Goal: Task Accomplishment & Management: Complete application form

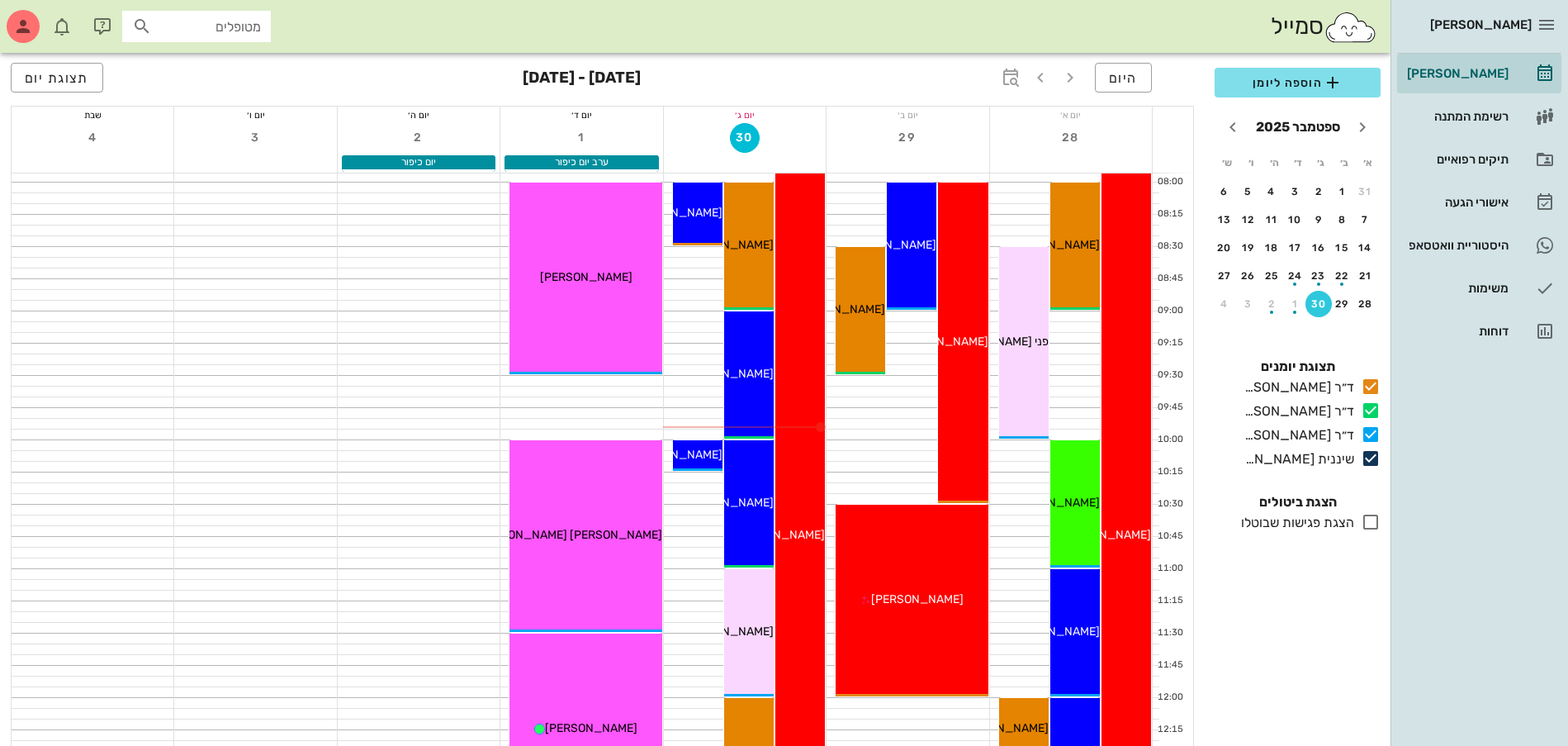
scroll to position [103, 0]
click at [810, 357] on div "07:30 - 14:00 ד״ר ג׳[PERSON_NAME] [PERSON_NAME] (בן 62 ) תור ראשון עם ד״ר ג׳[PE…" at bounding box center [800, 536] width 50 height 836
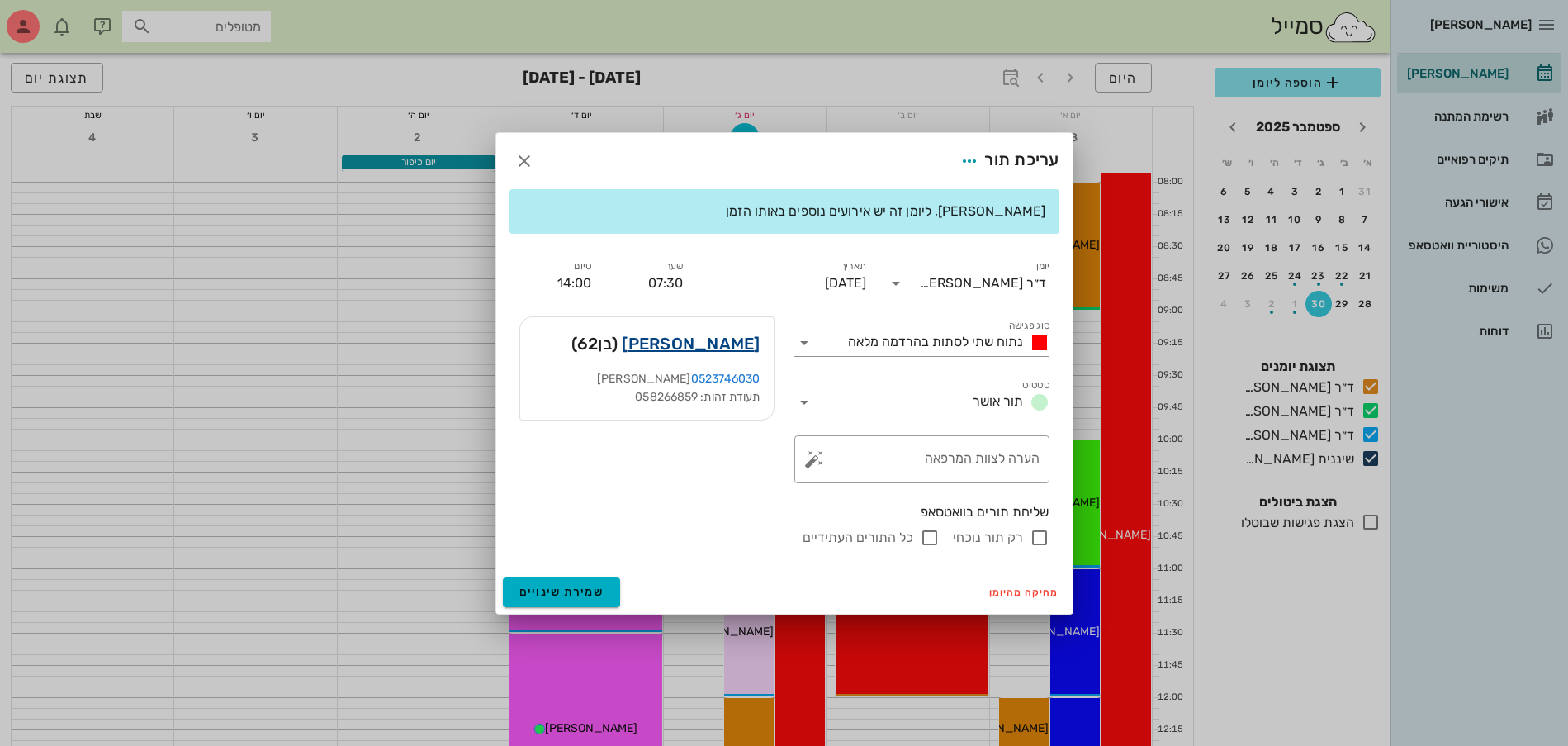
click at [736, 349] on link "[PERSON_NAME]" at bounding box center [690, 343] width 138 height 26
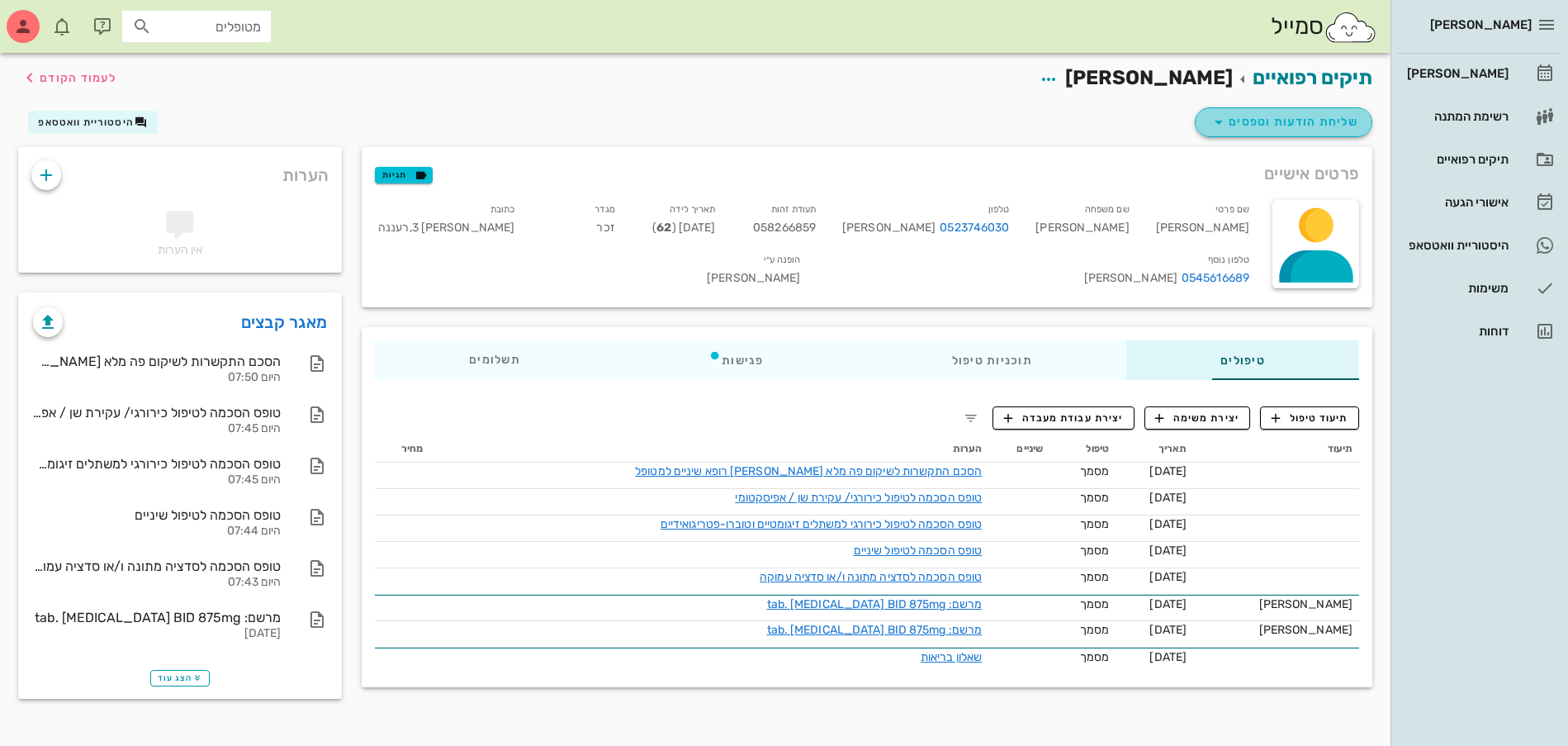
click at [1264, 124] on span "שליחת הודעות וטפסים" at bounding box center [1283, 122] width 149 height 19
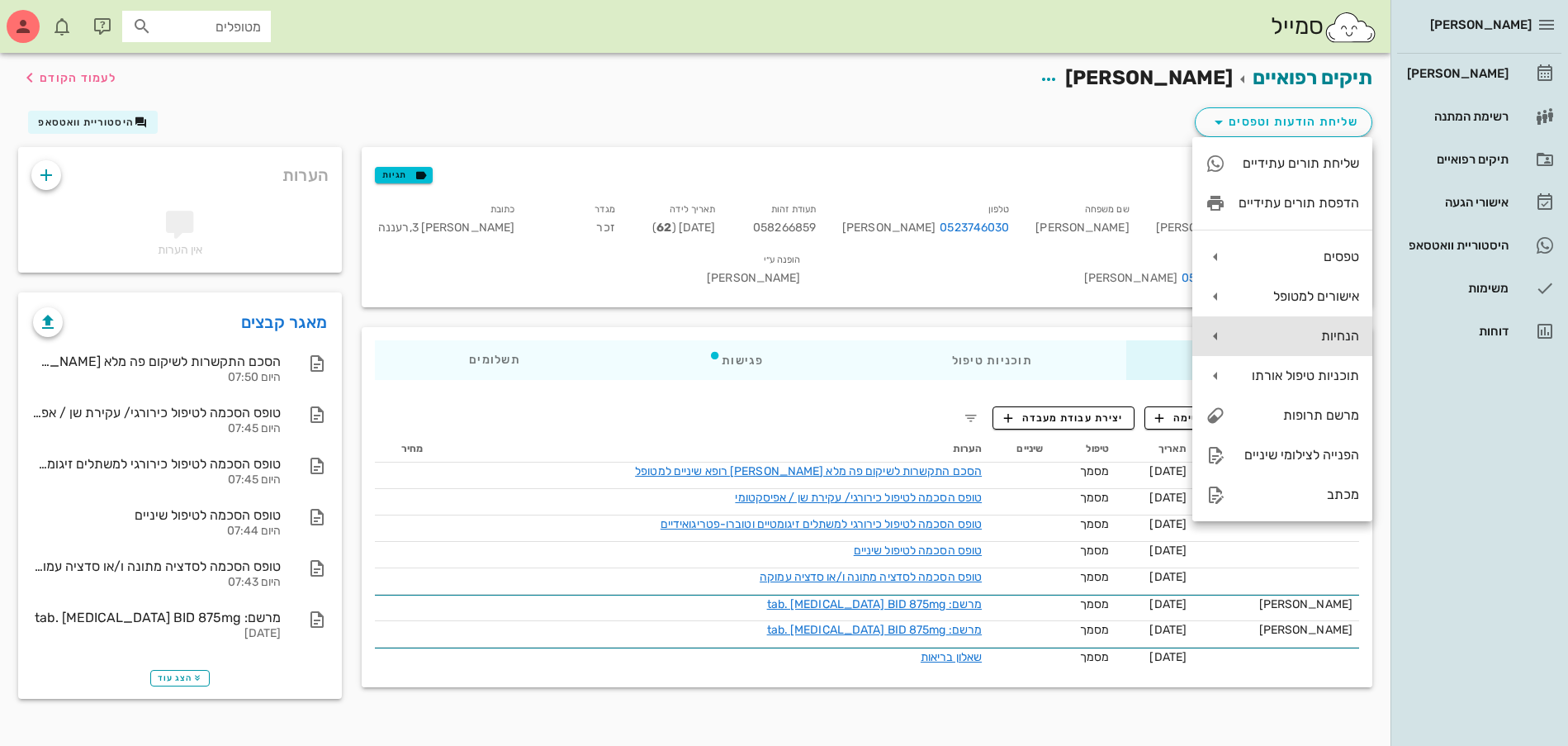
click at [1273, 333] on div "הנחיות" at bounding box center [1299, 335] width 121 height 16
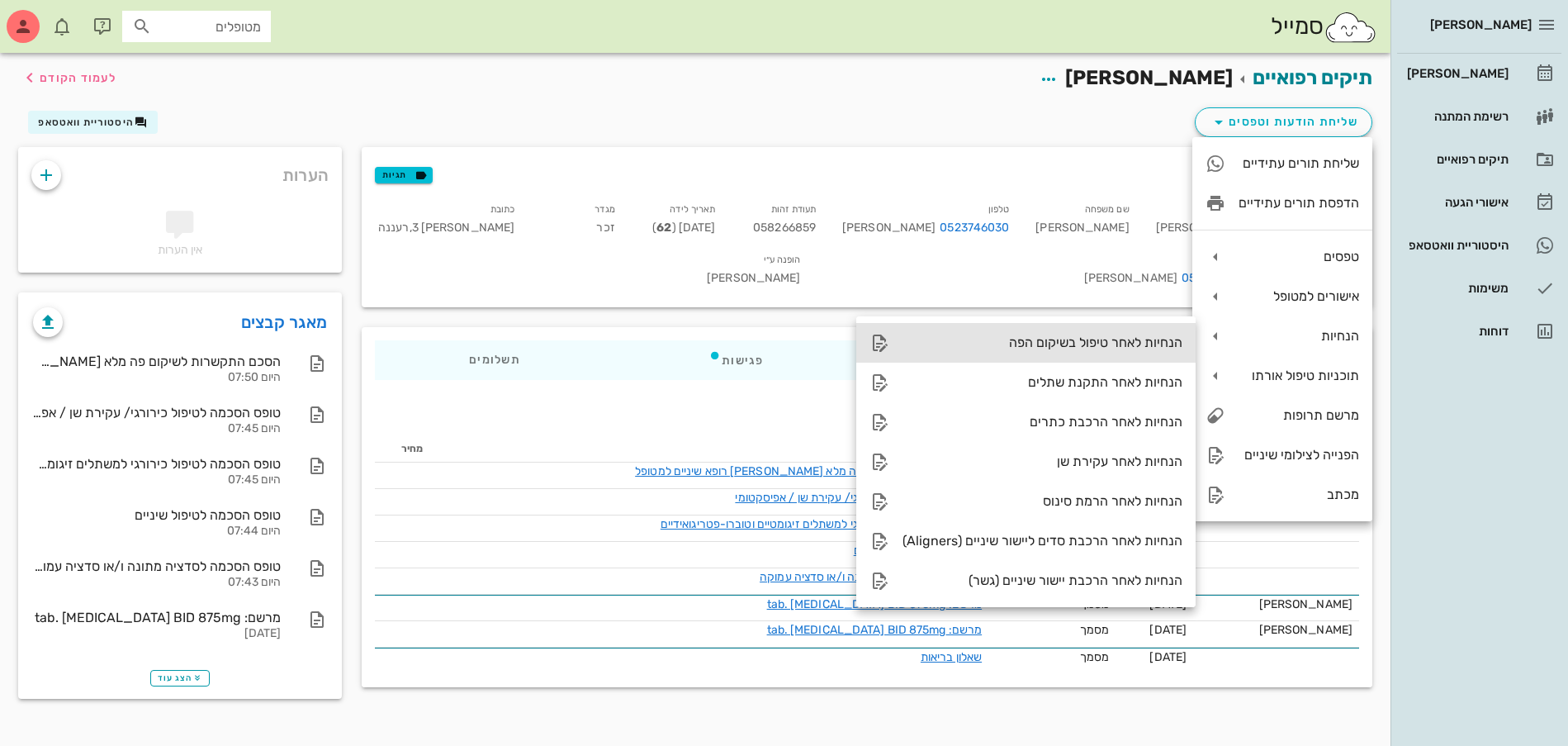
click at [1092, 344] on div "הנחיות לאחר טיפול בשיקום הפה" at bounding box center [1043, 342] width 280 height 16
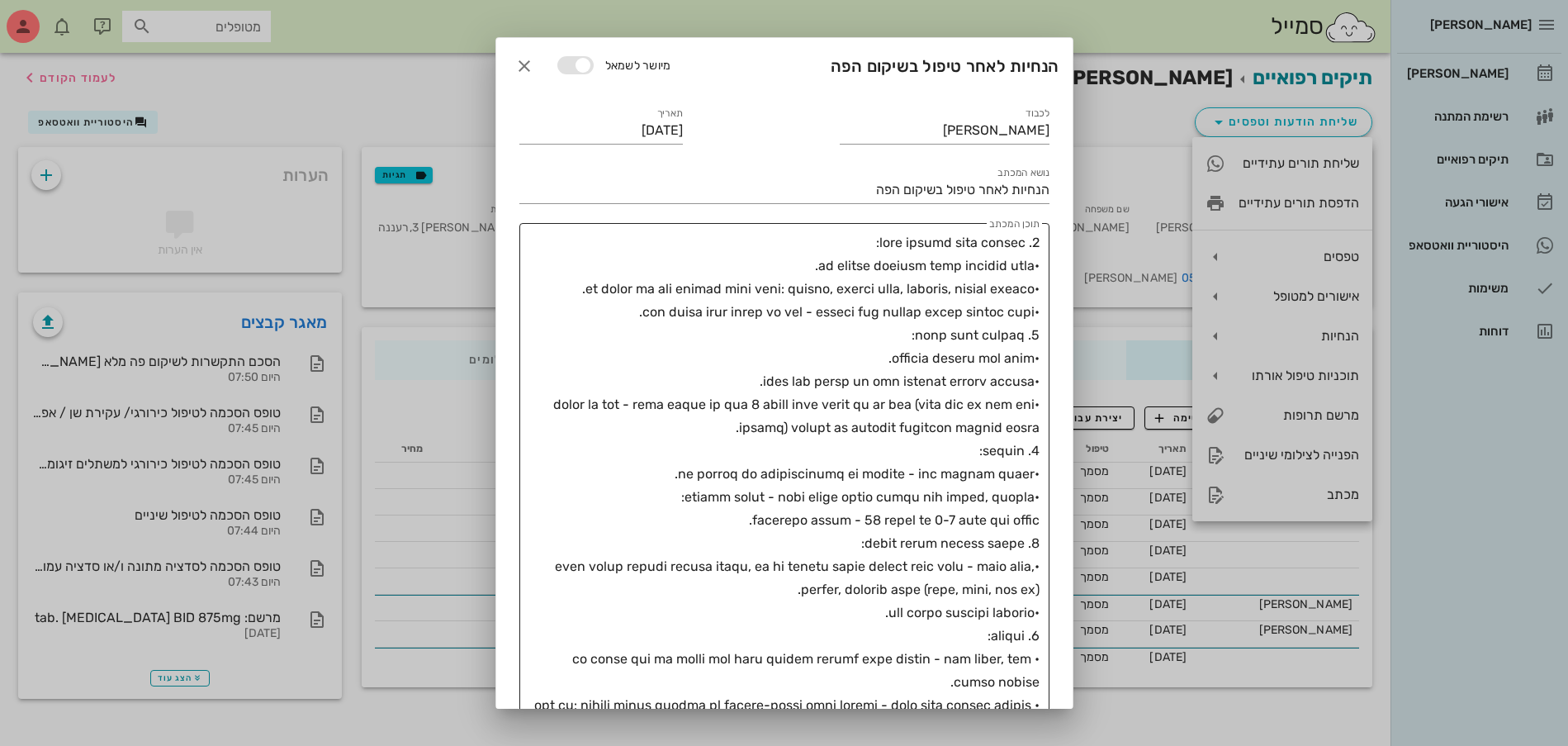
scroll to position [657, 0]
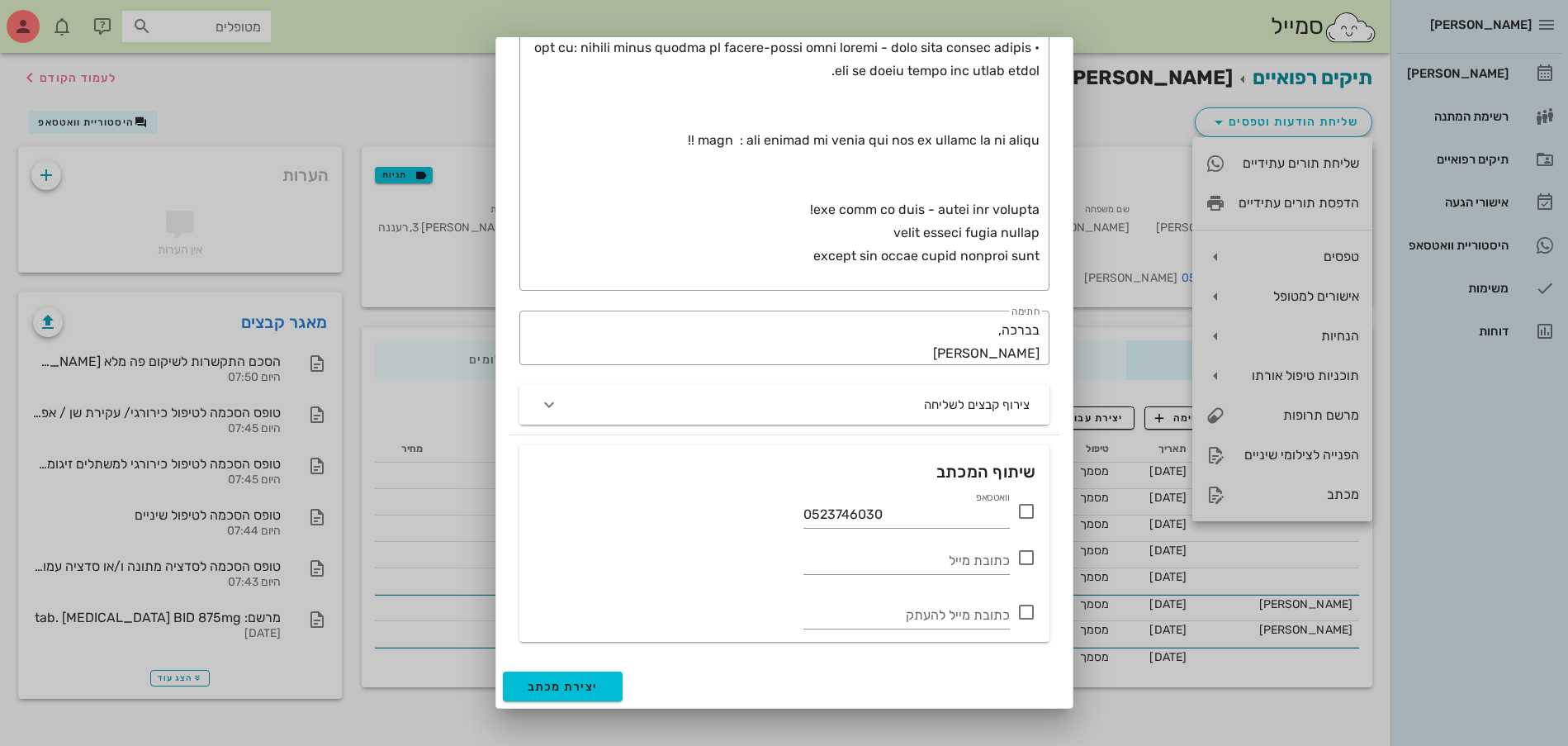
click at [1025, 510] on icon at bounding box center [1026, 511] width 19 height 19
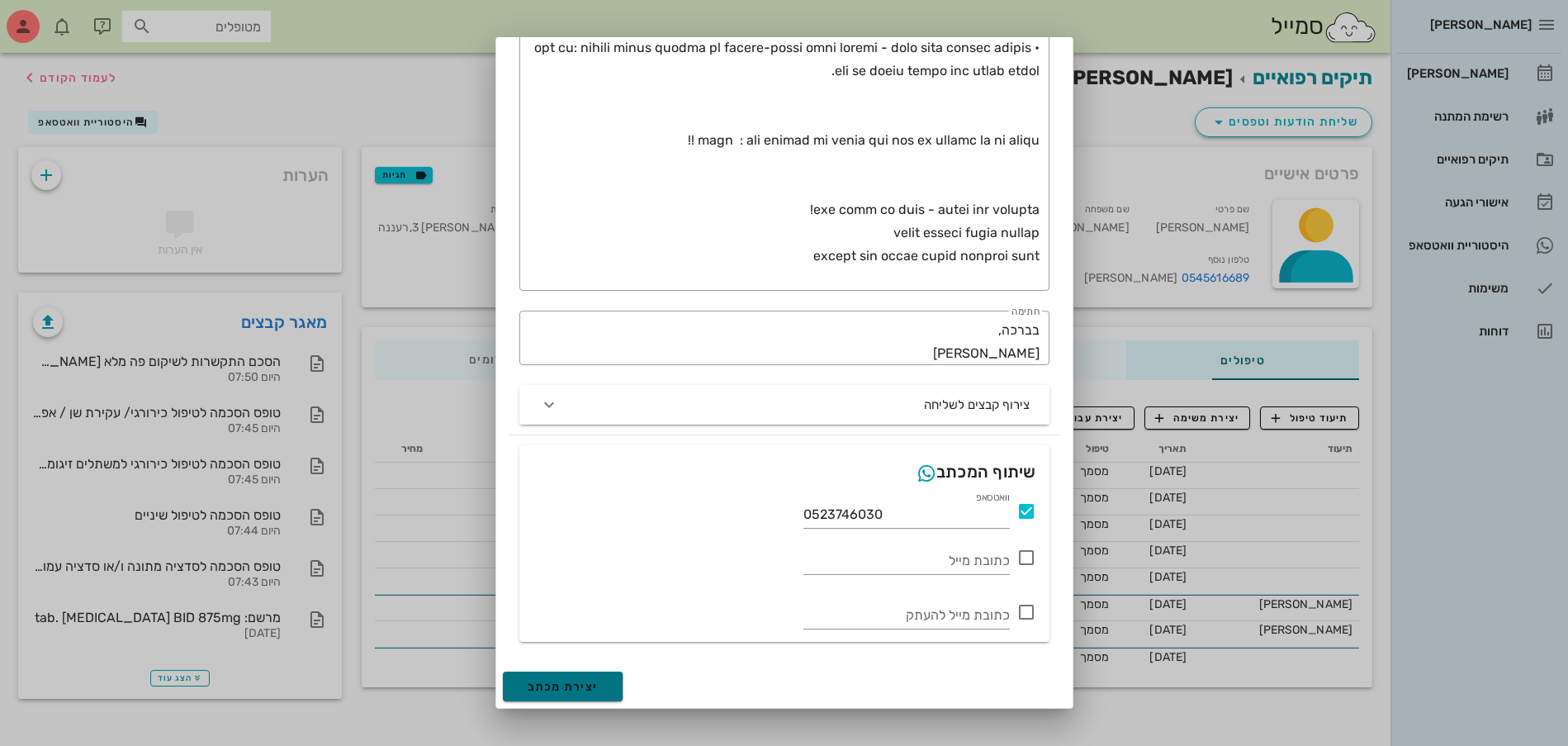
click at [578, 687] on span "יצירת מכתב" at bounding box center [563, 687] width 71 height 14
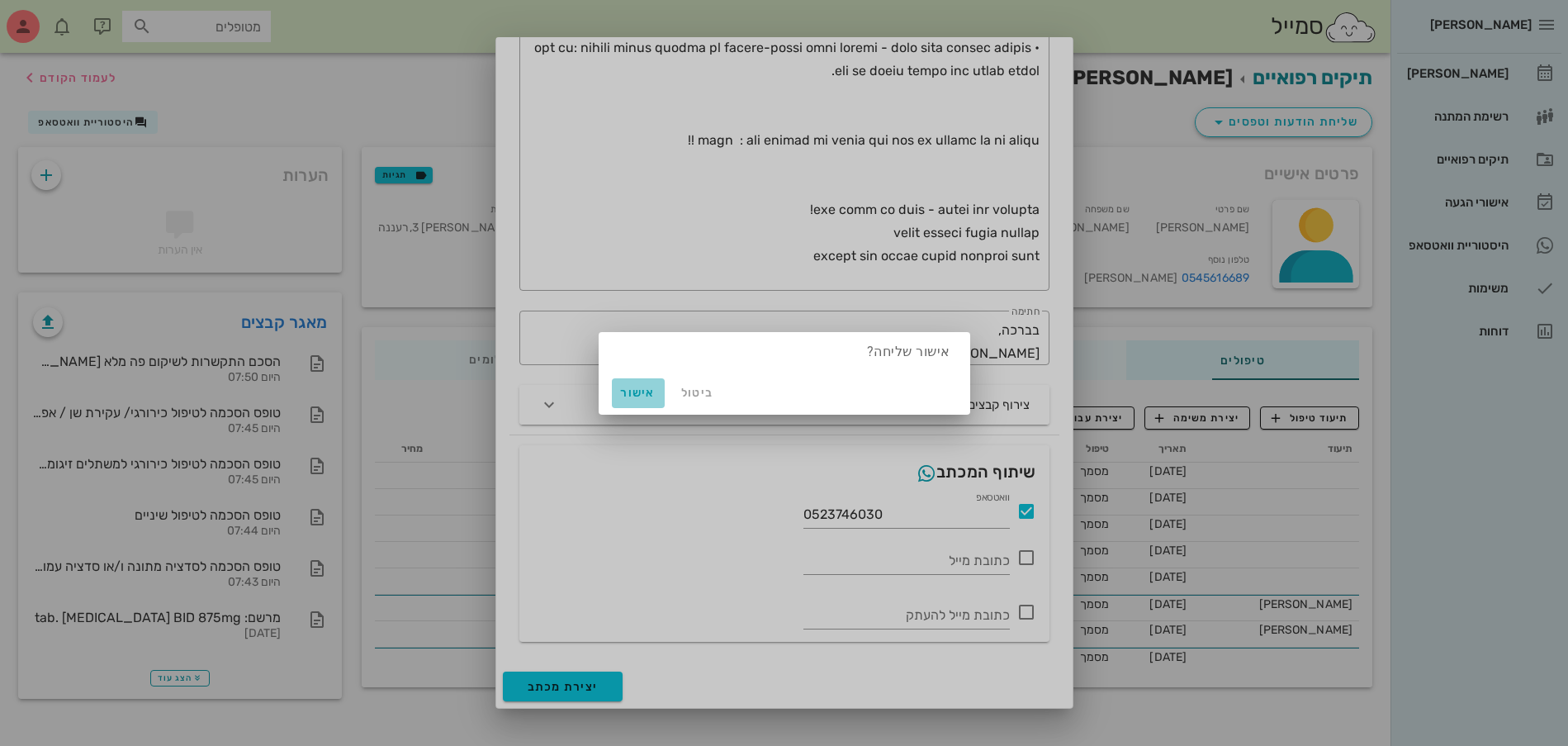
click at [640, 391] on span "אישור" at bounding box center [638, 393] width 40 height 14
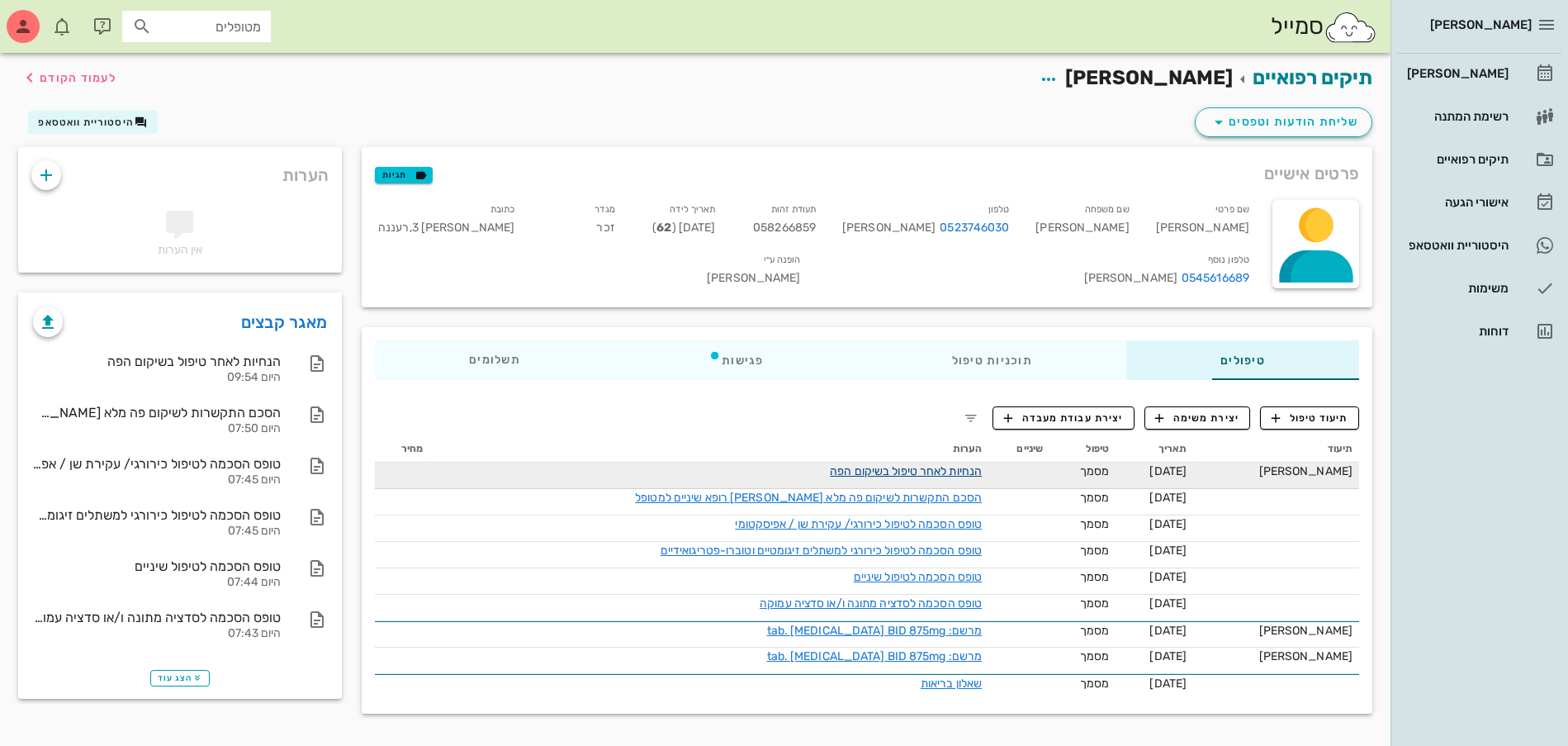
click at [843, 465] on link "הנחיות לאחר טיפול בשיקום הפה" at bounding box center [906, 471] width 152 height 14
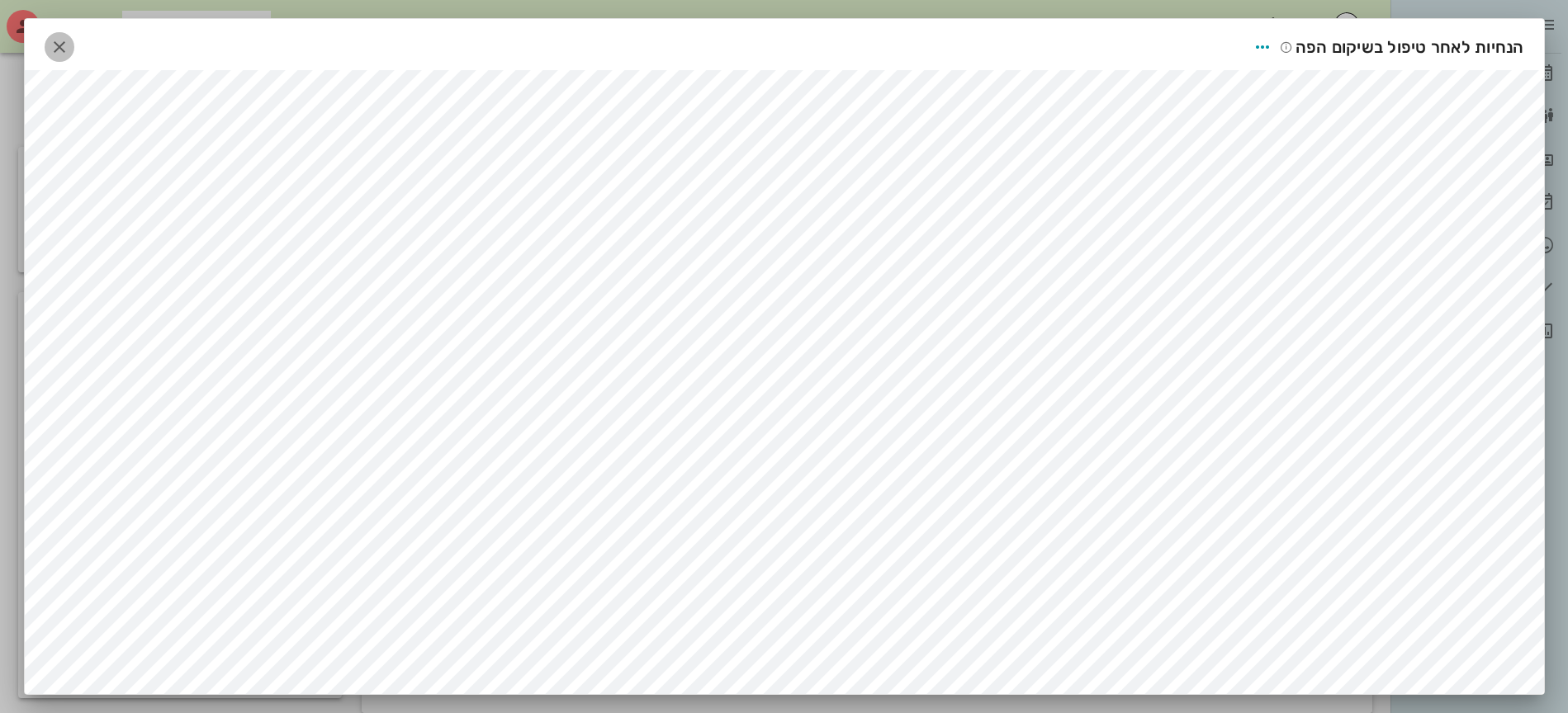
click at [69, 42] on icon "button" at bounding box center [59, 46] width 19 height 19
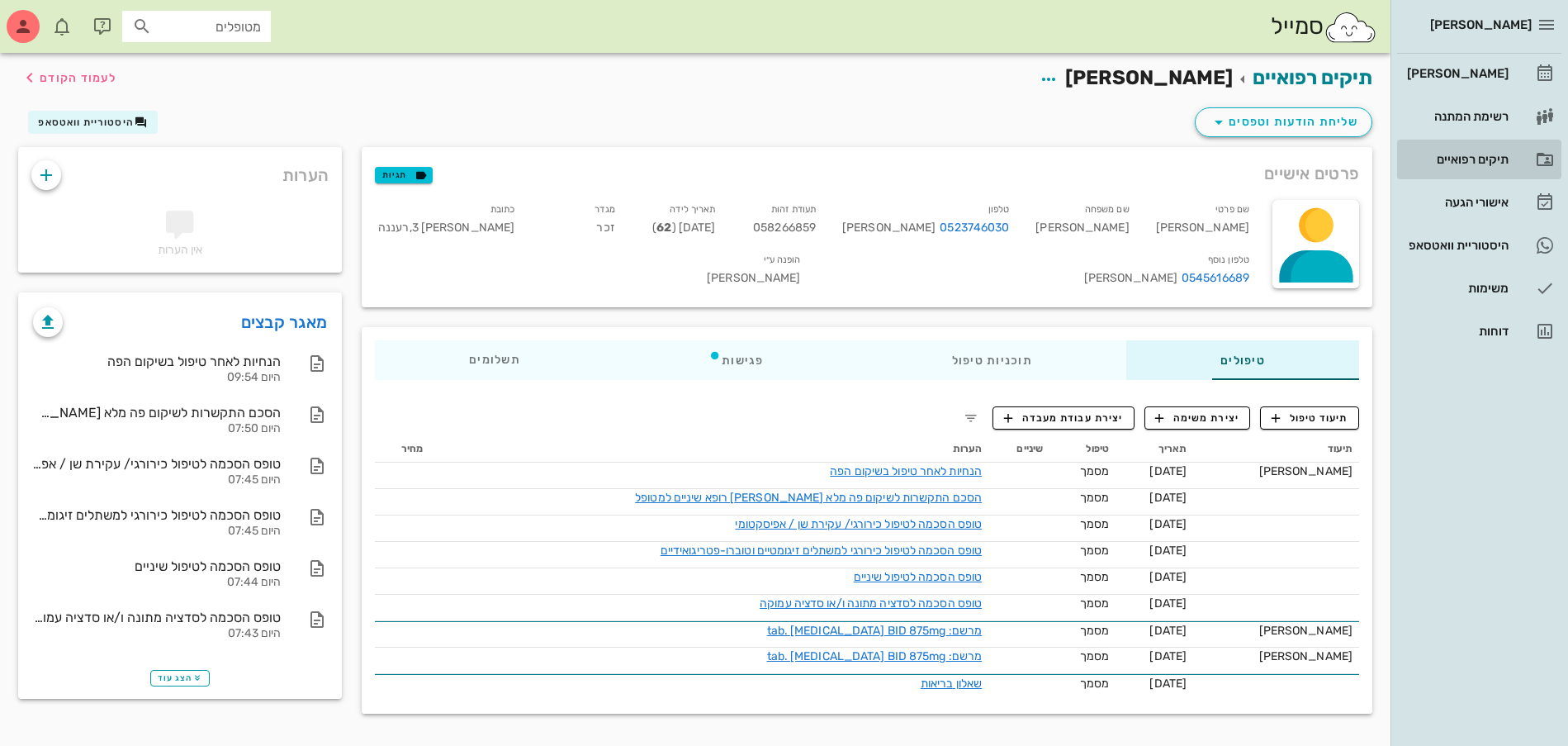
click at [1481, 160] on div "תיקים רפואיים" at bounding box center [1457, 160] width 105 height 14
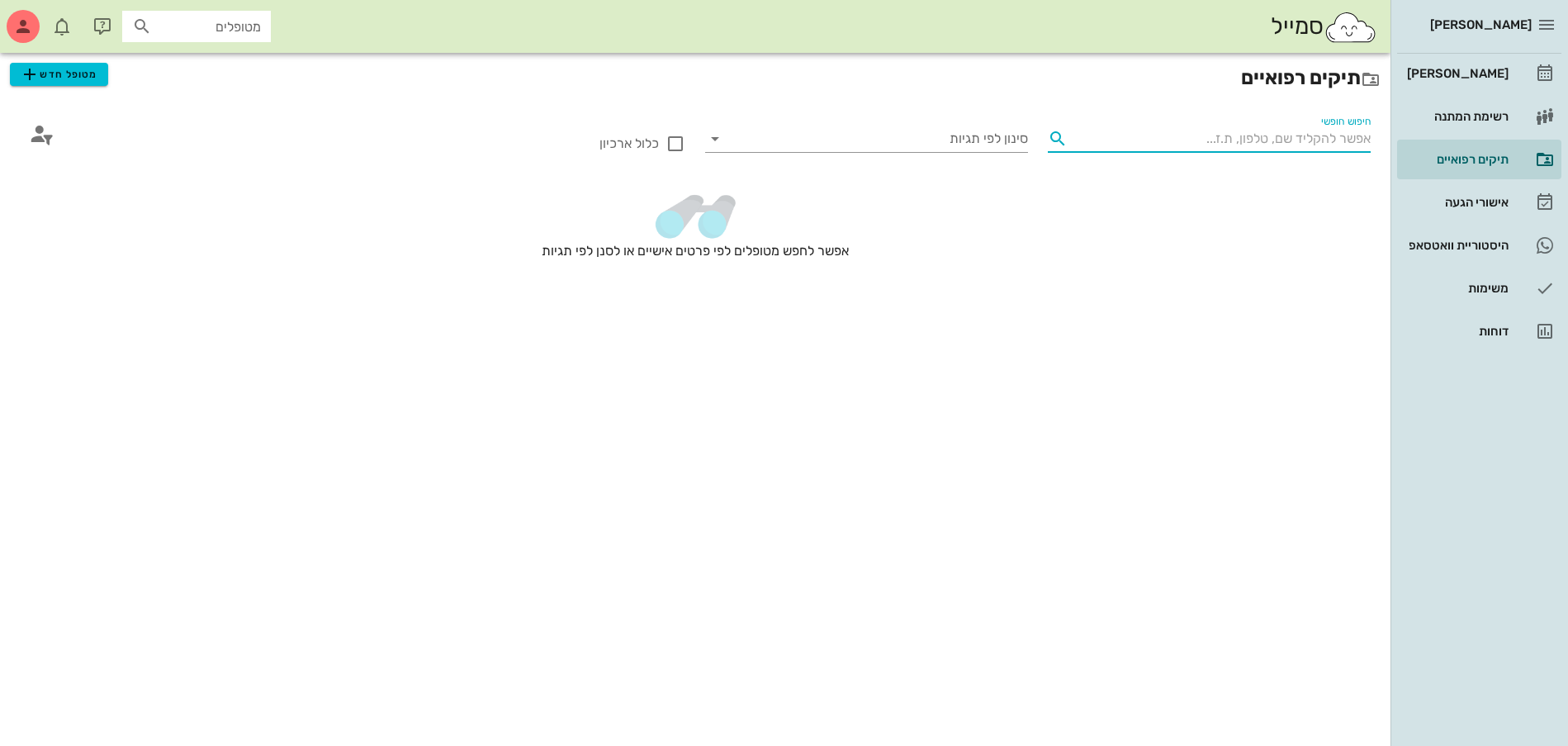
click at [1285, 142] on input "חיפוש חופשי" at bounding box center [1222, 139] width 296 height 26
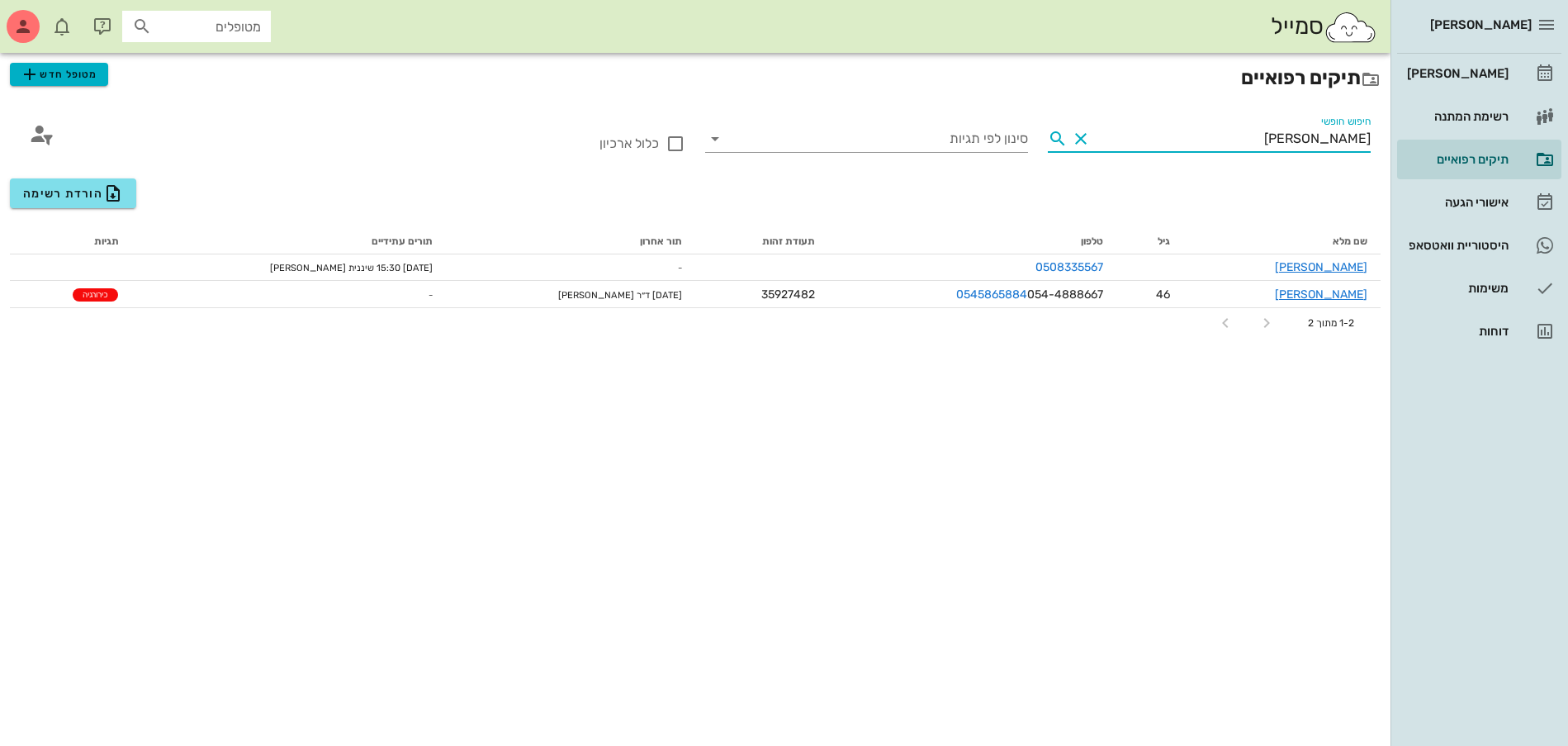
type input "[PERSON_NAME]"
click at [69, 73] on span "מטופל חדש" at bounding box center [58, 74] width 78 height 19
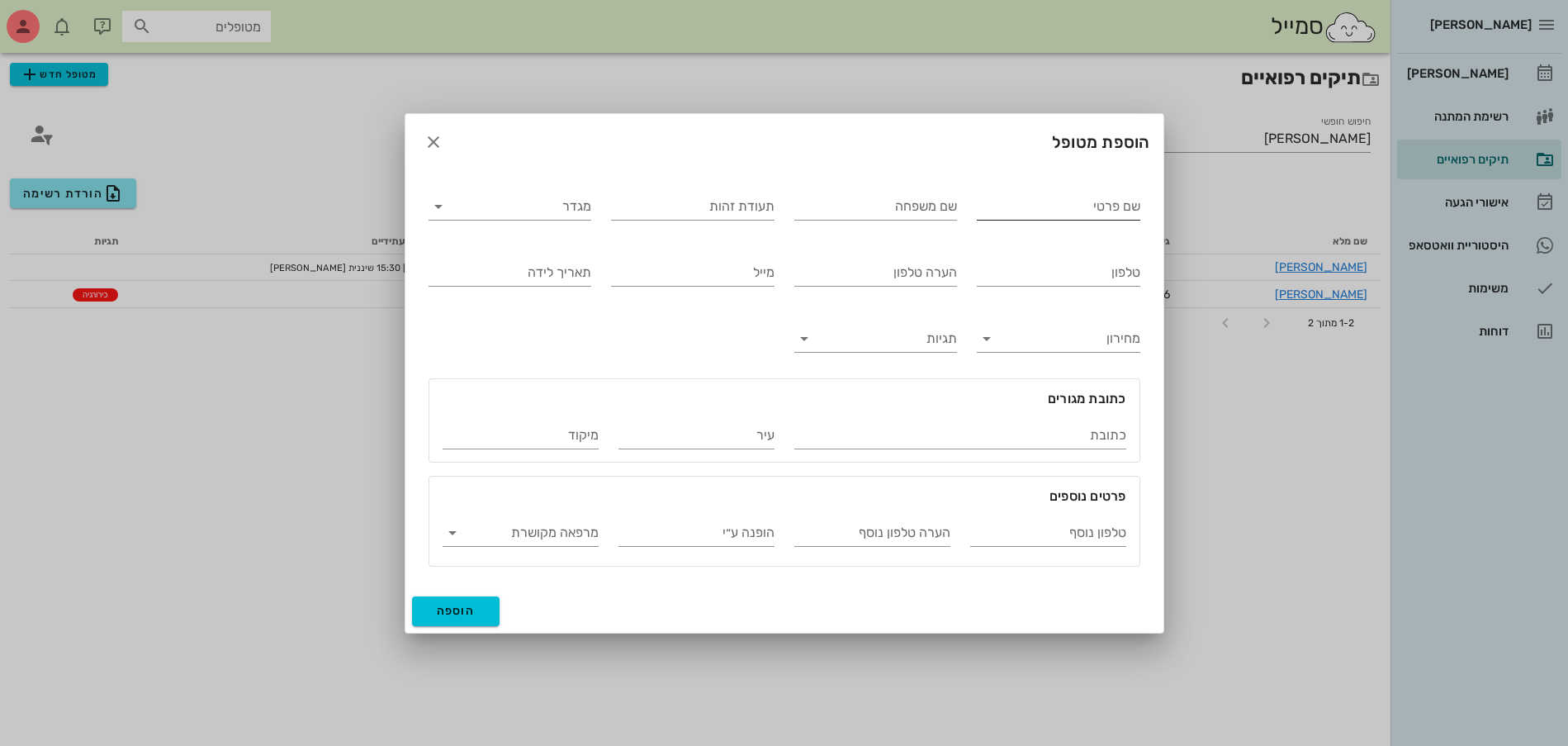
click at [1020, 213] on input "שם פרטי" at bounding box center [1059, 206] width 164 height 26
type input "ר"
type input "[PERSON_NAME]"
click at [559, 210] on input "מגדר" at bounding box center [524, 206] width 137 height 26
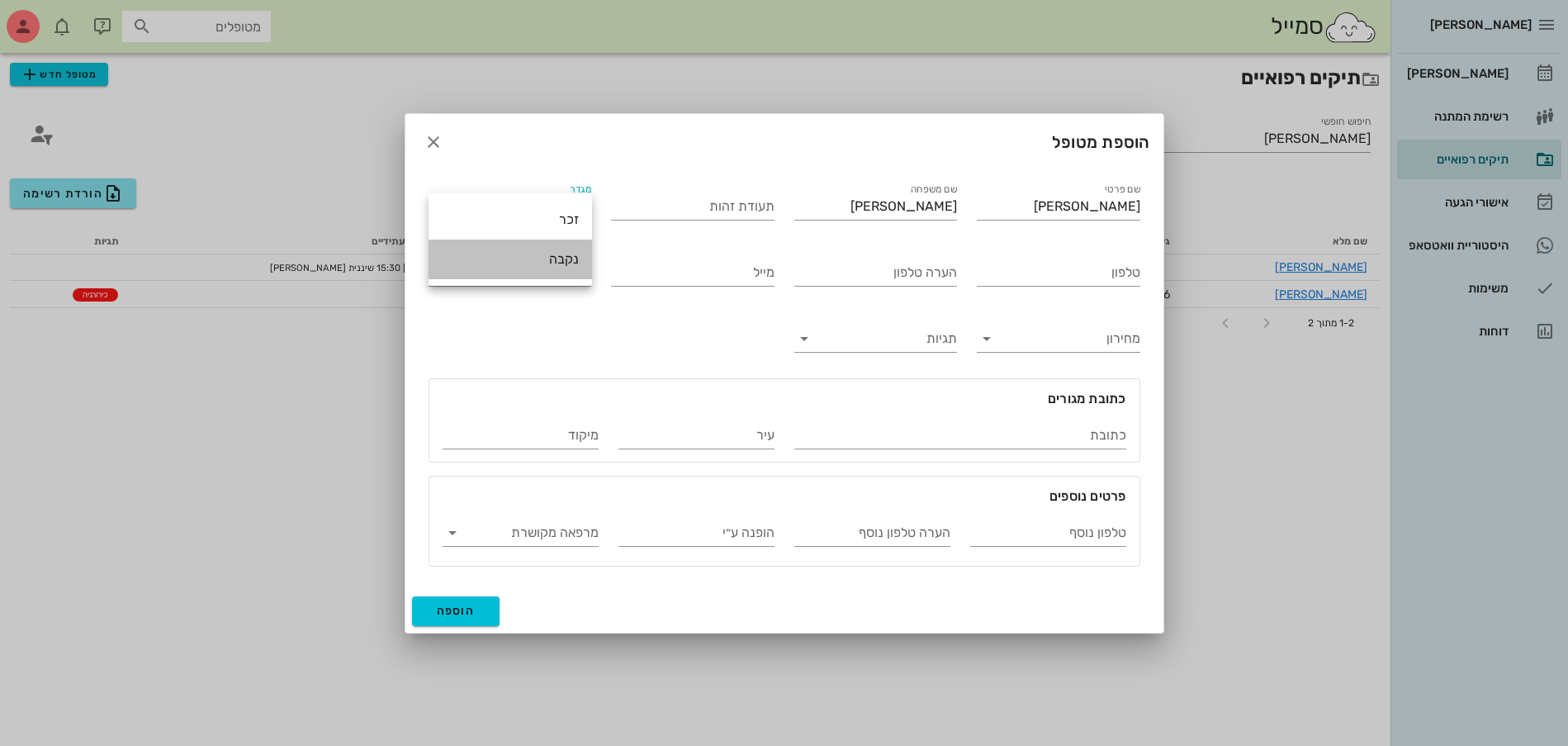
drag, startPoint x: 573, startPoint y: 266, endPoint x: 589, endPoint y: 256, distance: 18.9
click at [575, 266] on div "נקבה" at bounding box center [510, 259] width 137 height 16
click at [1061, 269] on input "טלפון" at bounding box center [1059, 272] width 164 height 26
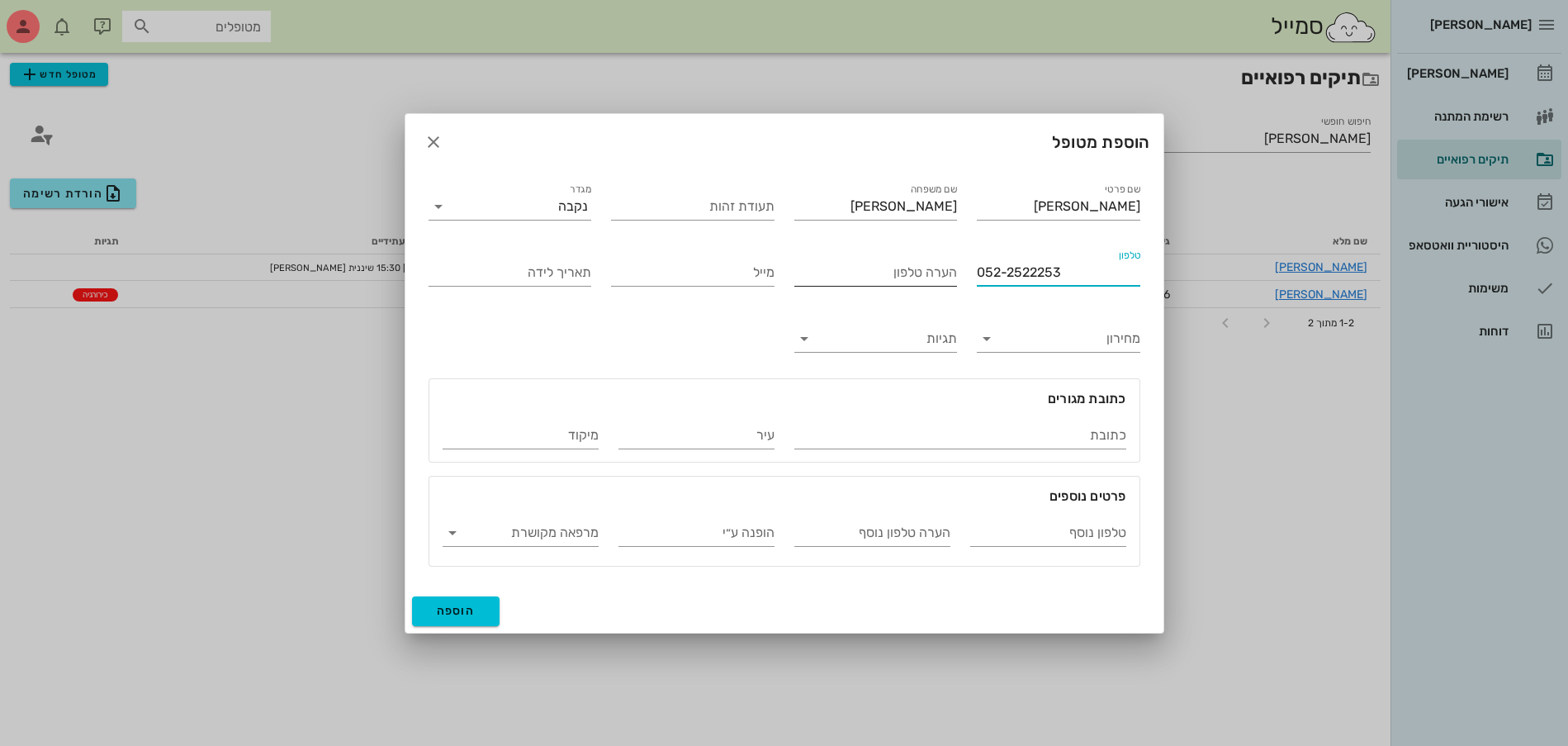
drag, startPoint x: 1066, startPoint y: 271, endPoint x: 868, endPoint y: 270, distance: 198.0
click at [868, 270] on div "שם פרטי [PERSON_NAME] שם משפחה [PERSON_NAME] תעודת זהות מגדר נקבה טלפון 052-252…" at bounding box center [784, 373] width 731 height 406
type input "052-2522253"
click at [919, 275] on input "הערה טלפון" at bounding box center [876, 272] width 164 height 26
click at [1043, 539] on input "טלפון נוסף" at bounding box center [1048, 532] width 156 height 26
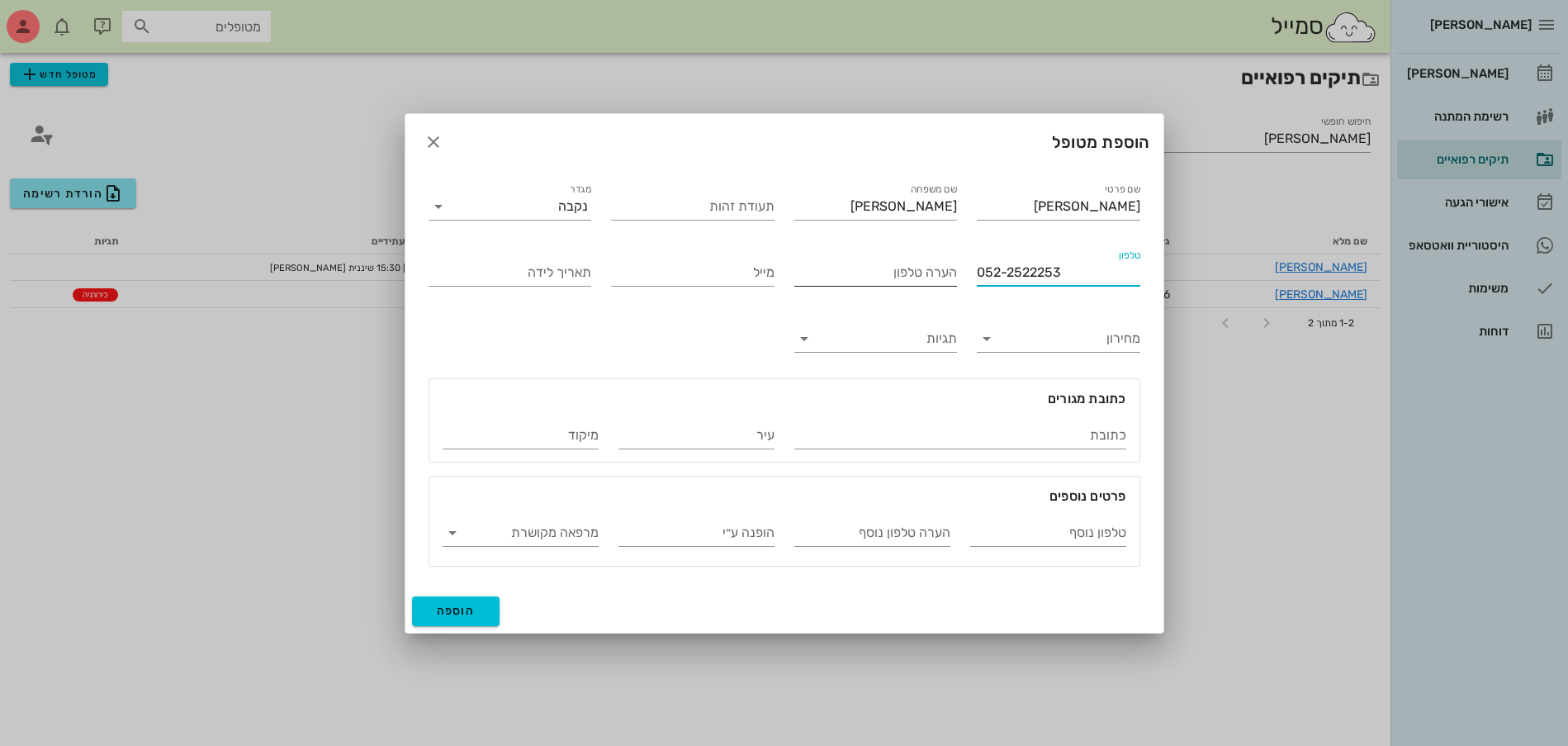
drag, startPoint x: 1070, startPoint y: 266, endPoint x: 803, endPoint y: 281, distance: 267.4
click at [803, 281] on div "שם פרטי [PERSON_NAME] שם משפחה [PERSON_NAME] תעודת זהות מגדר נקבה טלפון 052-252…" at bounding box center [784, 373] width 731 height 406
click at [1043, 525] on input "טלפון נוסף" at bounding box center [1048, 532] width 156 height 26
paste input "052-2522253"
type input "052-2522253"
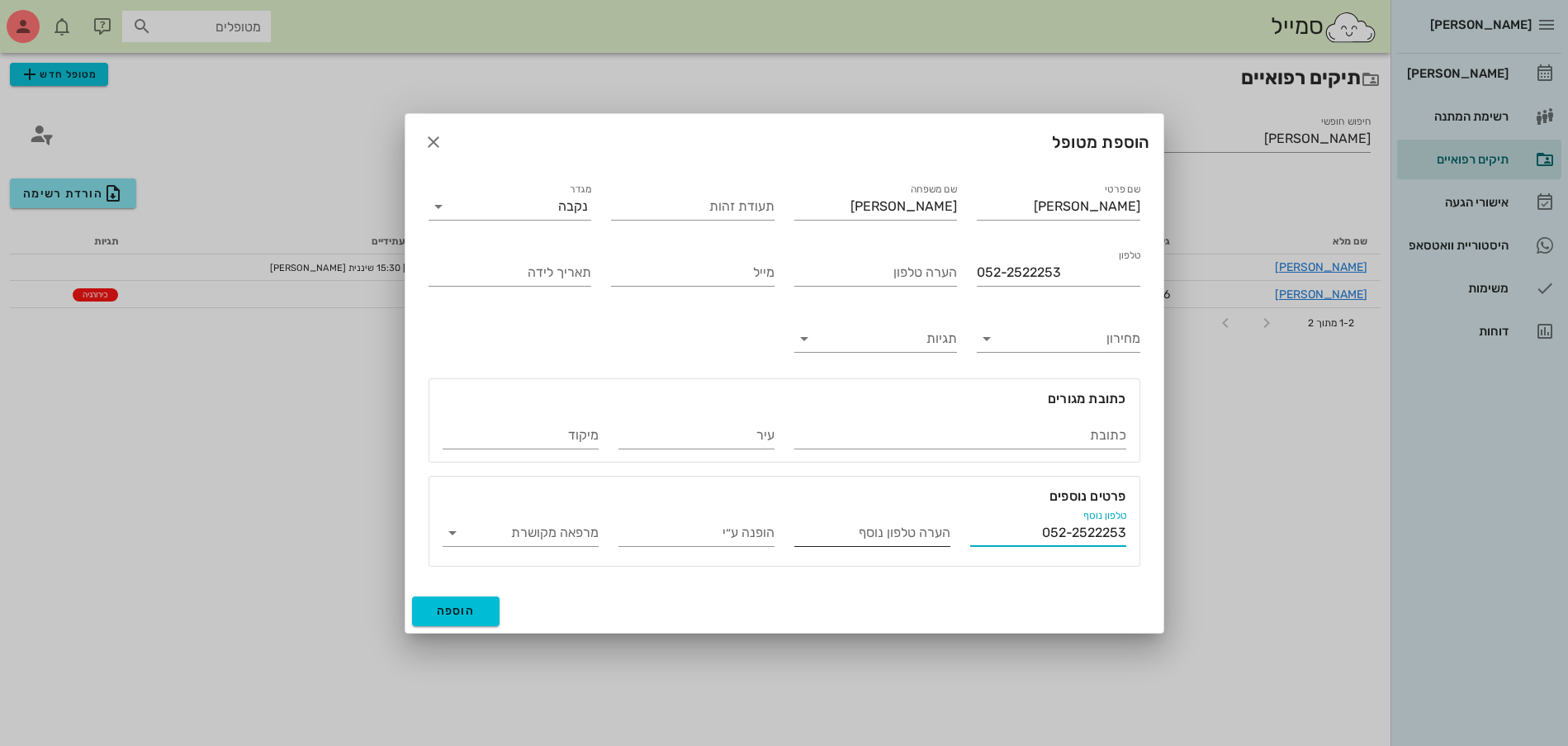
click at [892, 533] on input "הערה טלפון נוסף" at bounding box center [872, 532] width 156 height 26
type input "[PERSON_NAME]"
drag, startPoint x: 1071, startPoint y: 266, endPoint x: 260, endPoint y: 381, distance: 819.1
click at [260, 381] on div "[PERSON_NAME] יומן מרפאה רשימת המתנה תיקים רפואיים אישורי הגעה היסטוריית וואטסא…" at bounding box center [784, 373] width 1568 height 746
type input "054-2064309"
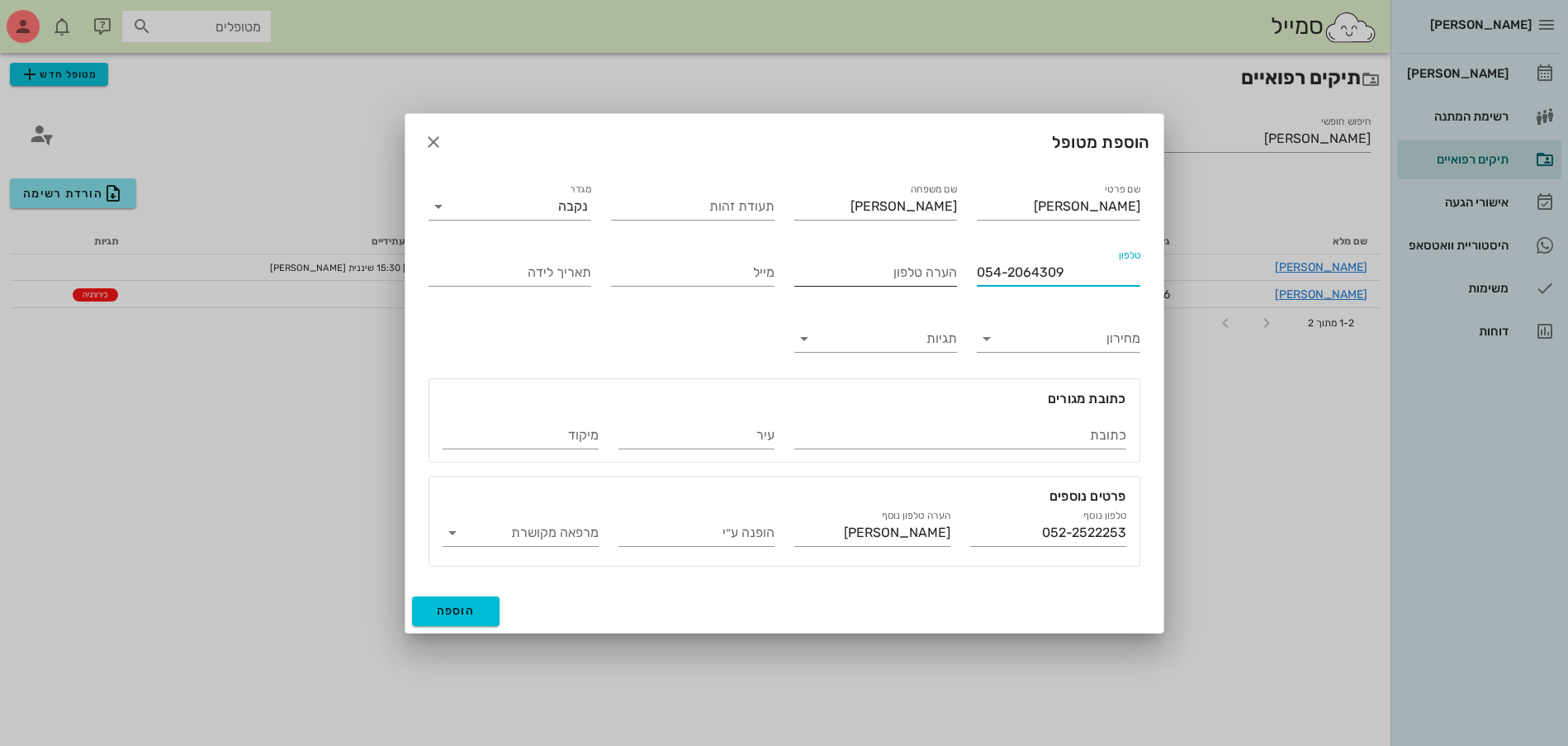
click at [827, 274] on input "הערה טלפון" at bounding box center [876, 272] width 164 height 26
type input "[PERSON_NAME] הבת שלה"
click at [454, 607] on span "הוספה" at bounding box center [456, 611] width 39 height 14
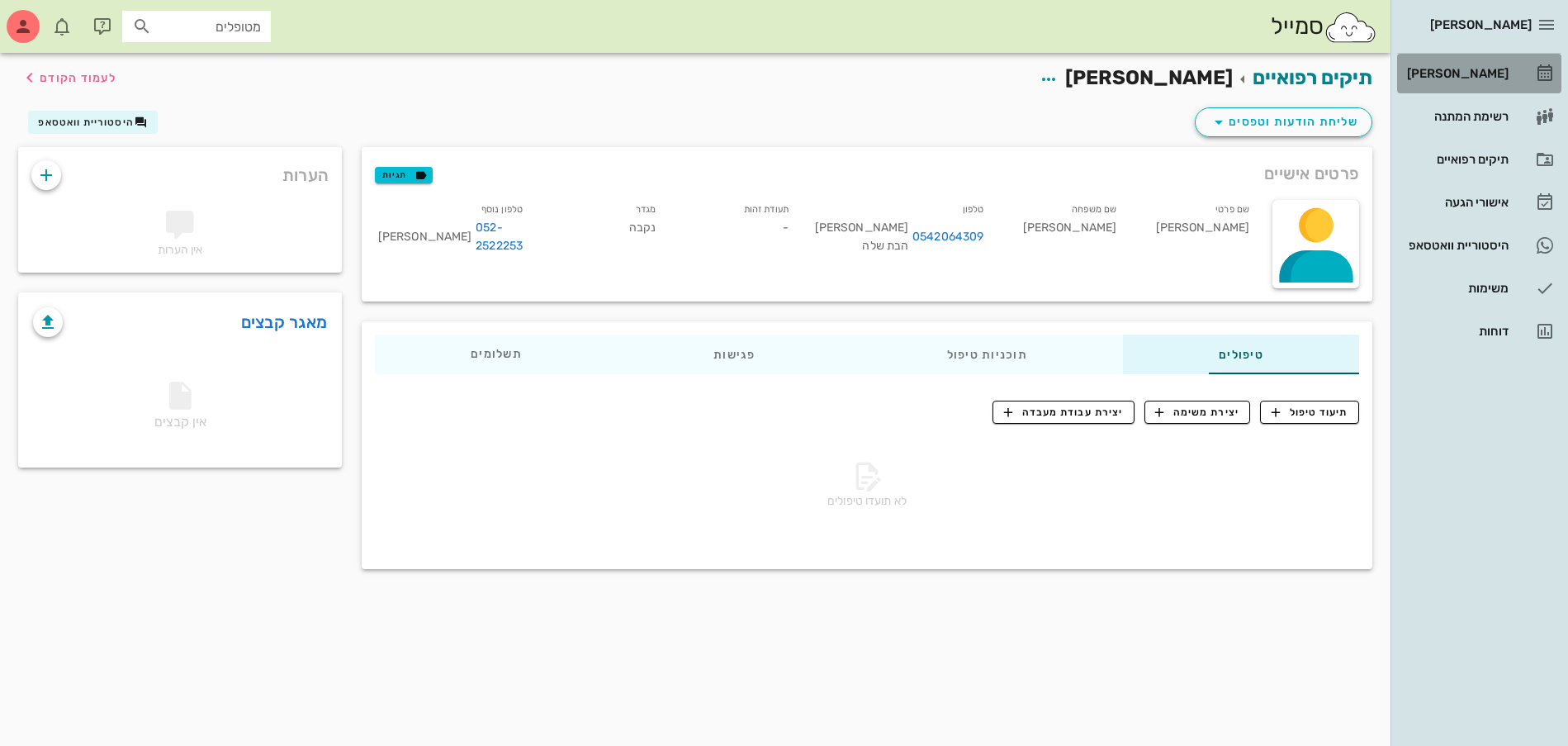
click at [1481, 69] on div "[PERSON_NAME]" at bounding box center [1457, 74] width 105 height 14
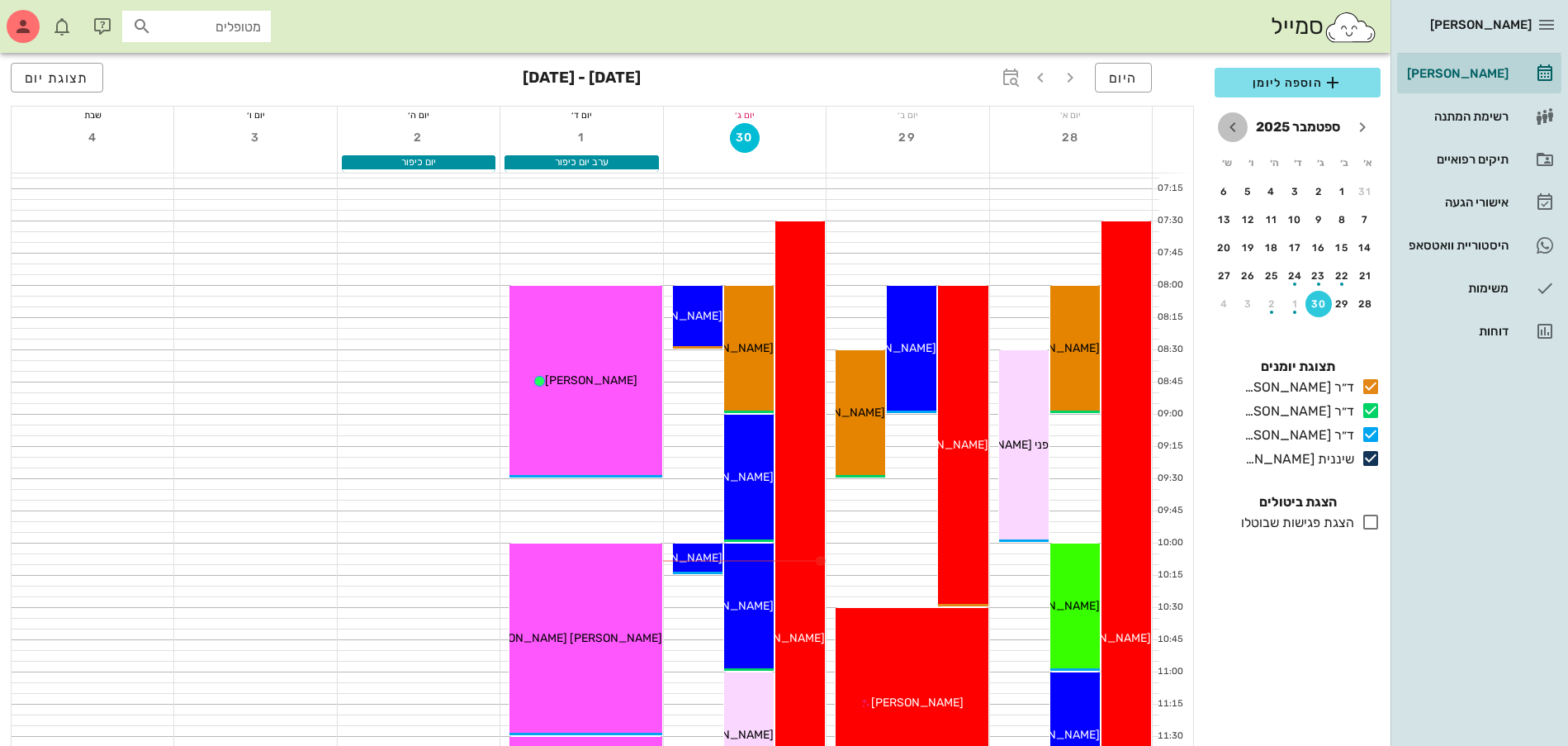
click at [1234, 128] on icon "חודש הבא" at bounding box center [1232, 127] width 19 height 19
click at [1319, 251] on div "11" at bounding box center [1318, 248] width 26 height 12
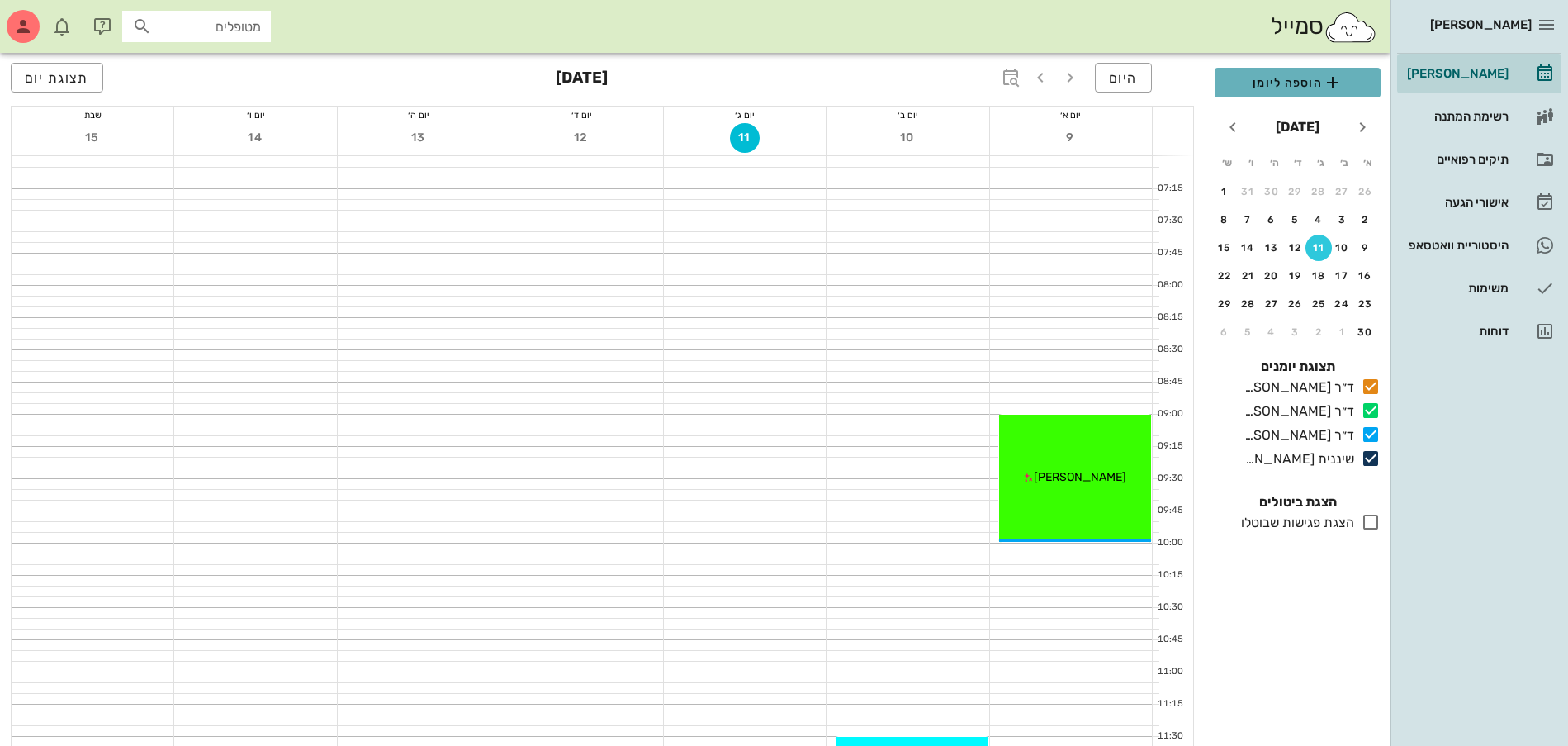
click at [1289, 83] on span "הוספה ליומן" at bounding box center [1297, 82] width 139 height 19
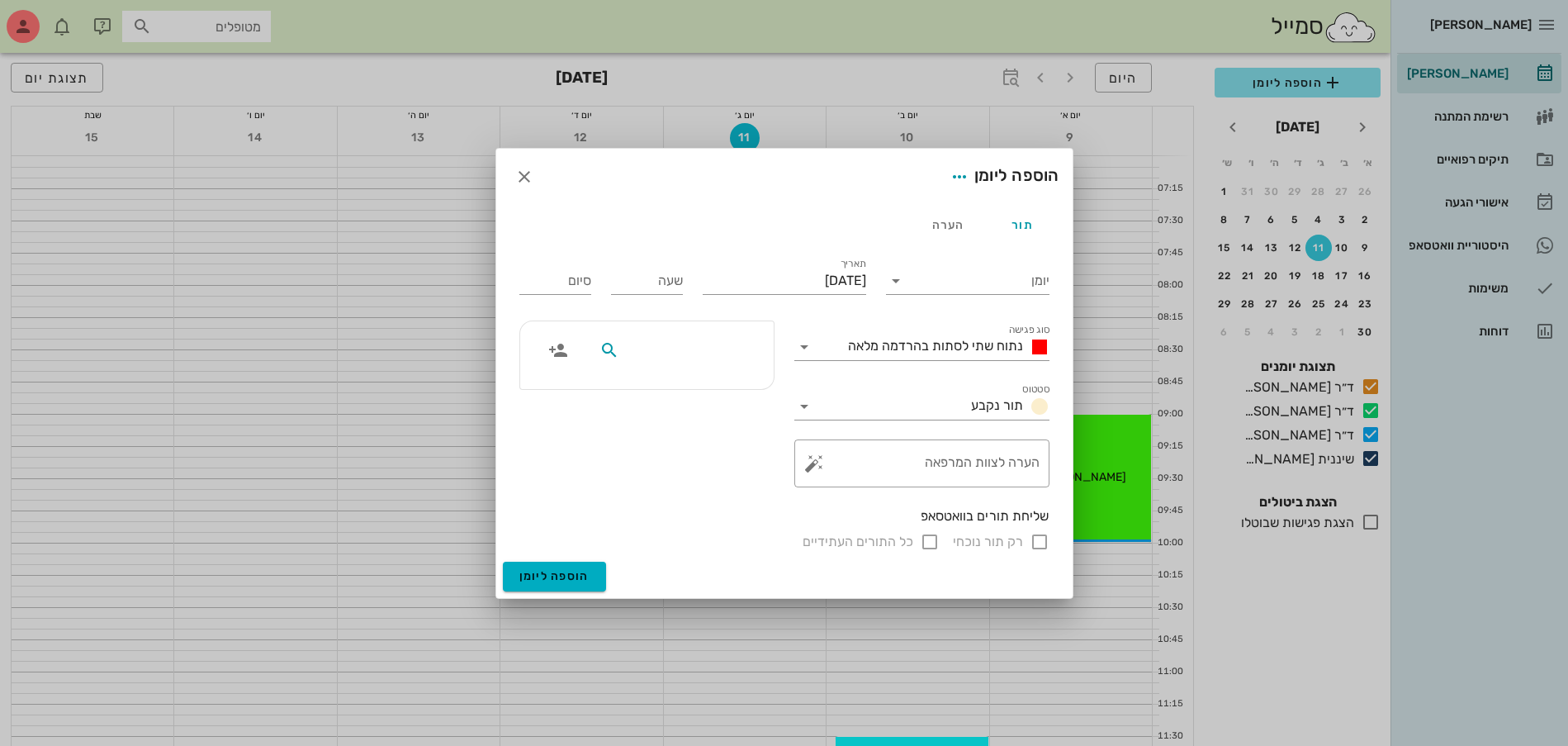
click at [703, 358] on input "text" at bounding box center [686, 350] width 128 height 21
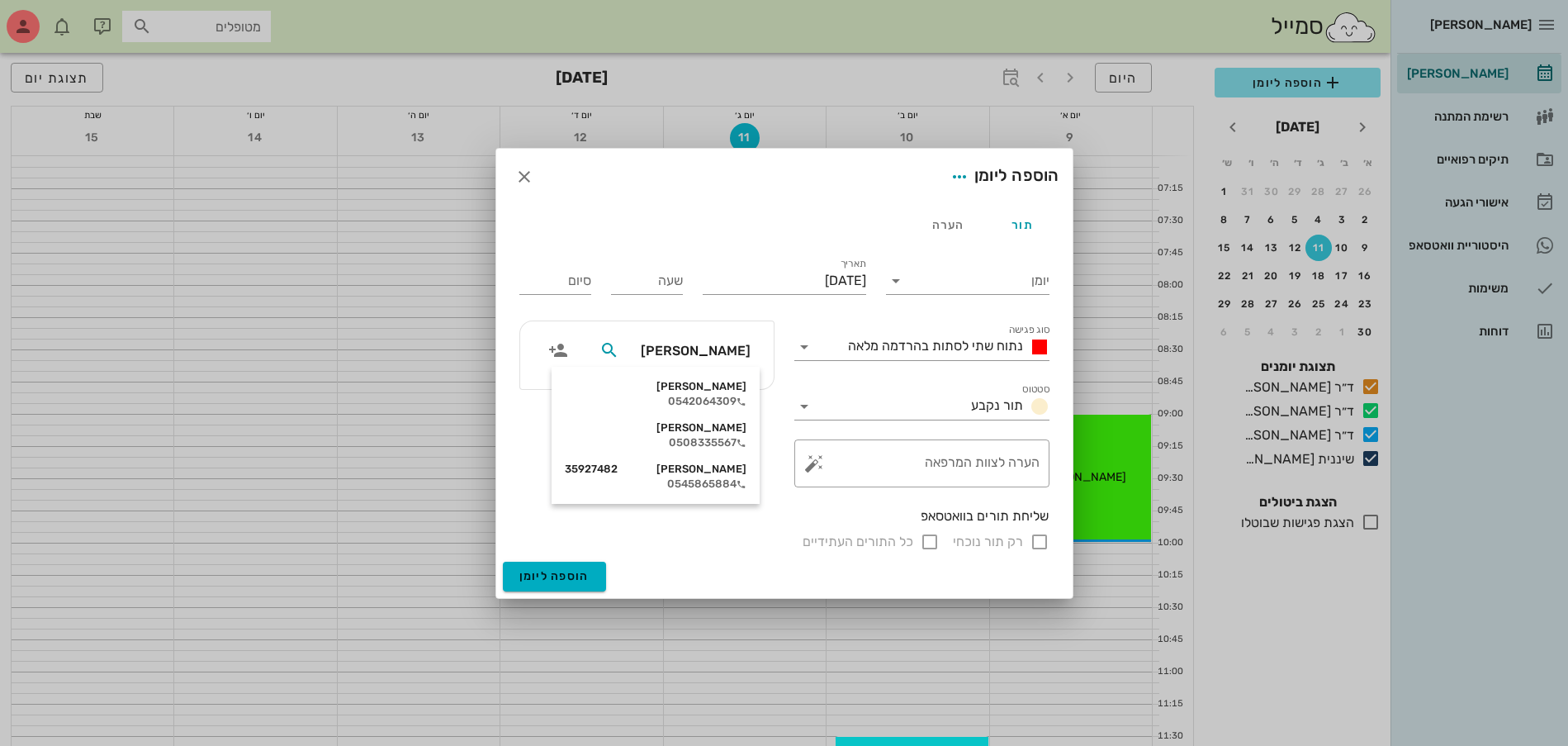
type input "[PERSON_NAME]"
click at [713, 405] on div "0542064309" at bounding box center [655, 401] width 182 height 14
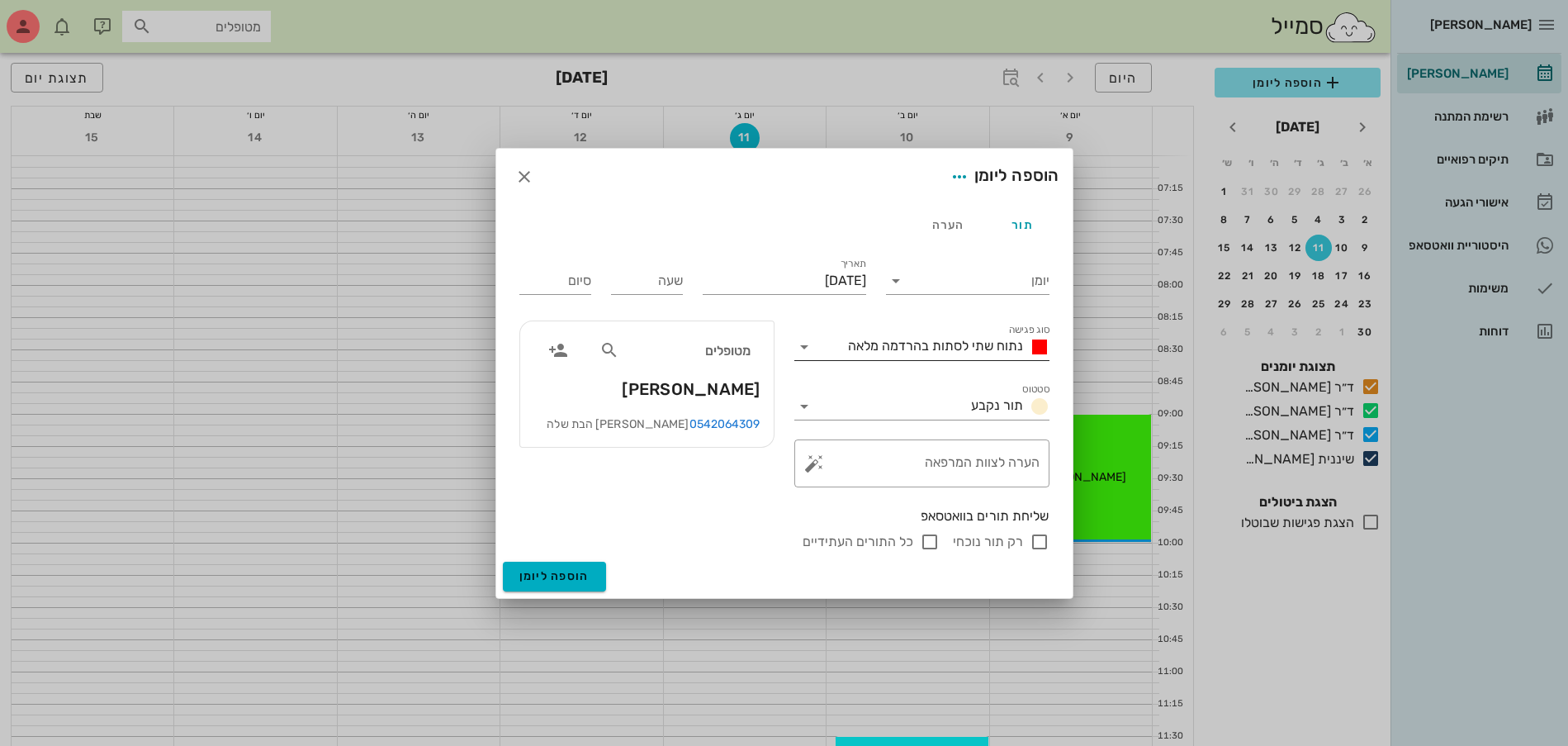
click at [940, 349] on span "נתוח שתי לסתות בהרדמה מלאה" at bounding box center [935, 346] width 175 height 16
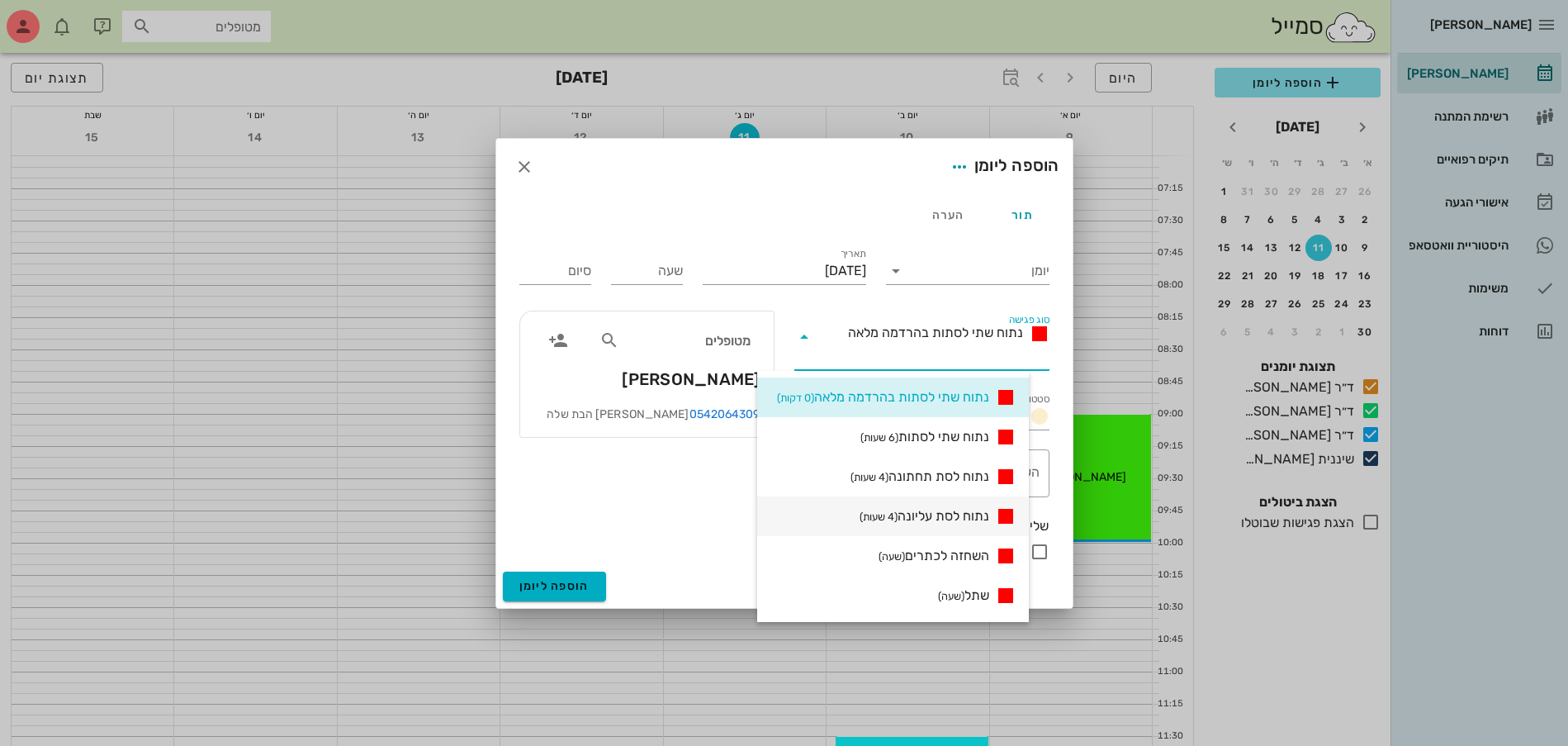
scroll to position [310, 0]
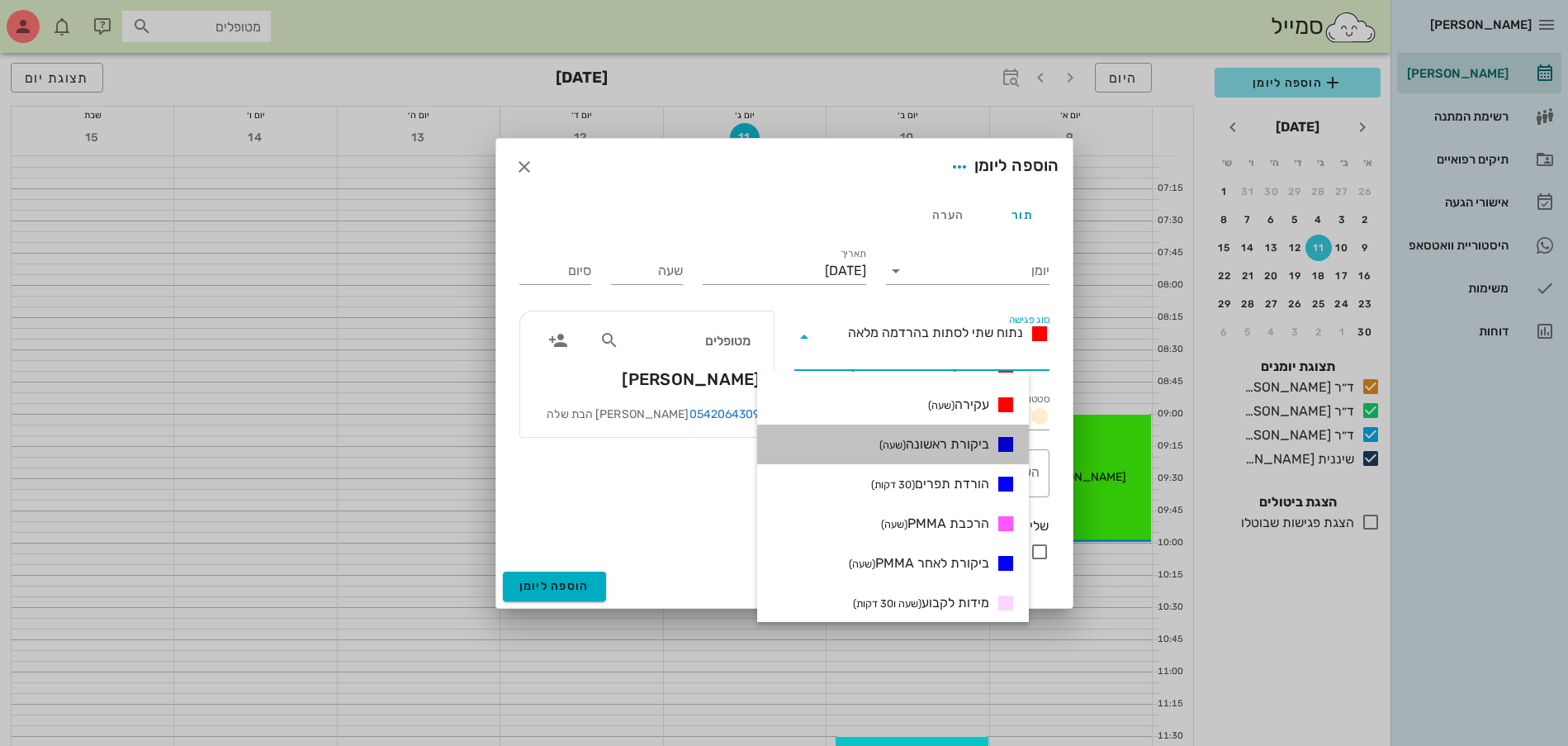
click at [960, 446] on span "ביקורת ראשונה (שעה)" at bounding box center [935, 444] width 110 height 19
type input "01:00"
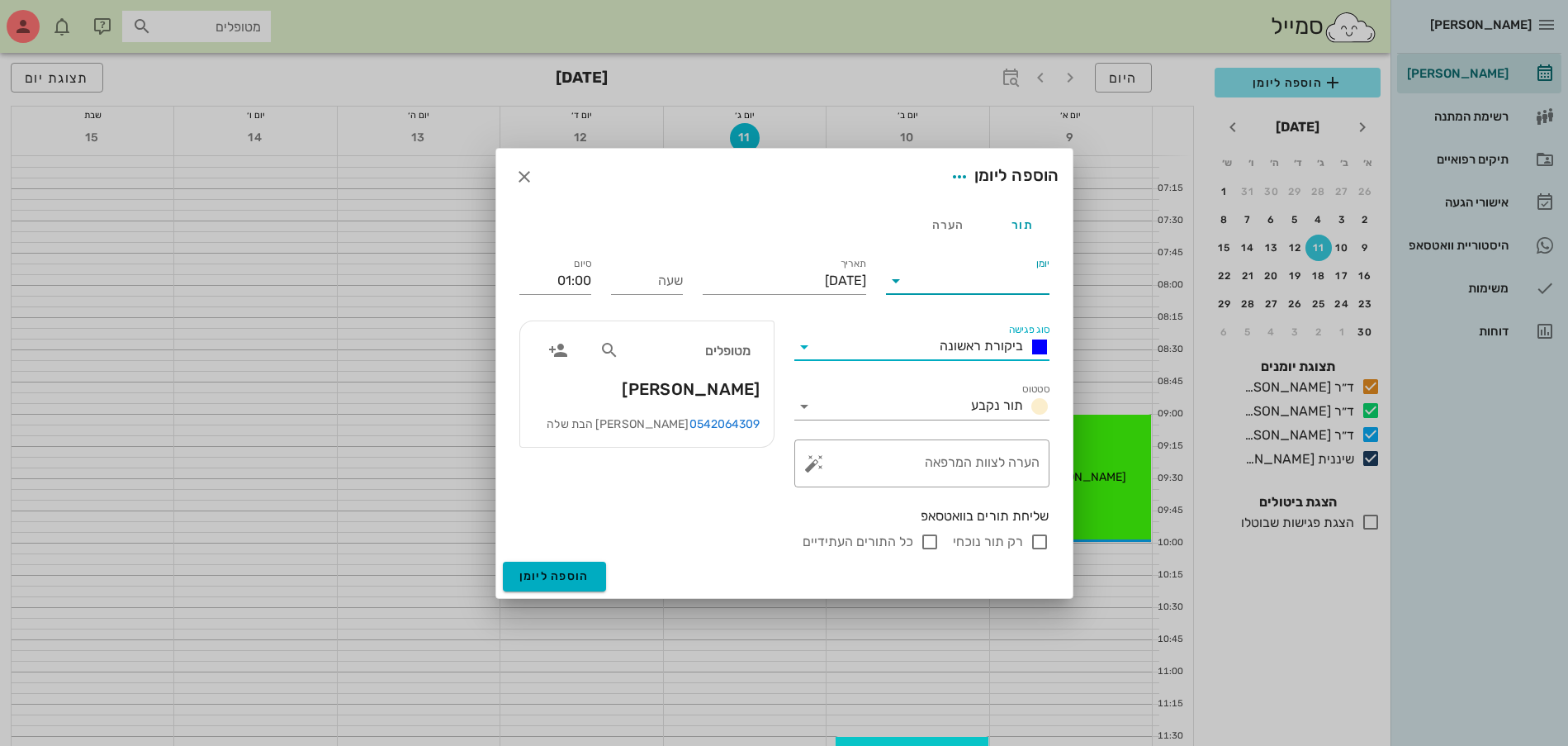
click at [949, 286] on input "יומן" at bounding box center [979, 280] width 140 height 26
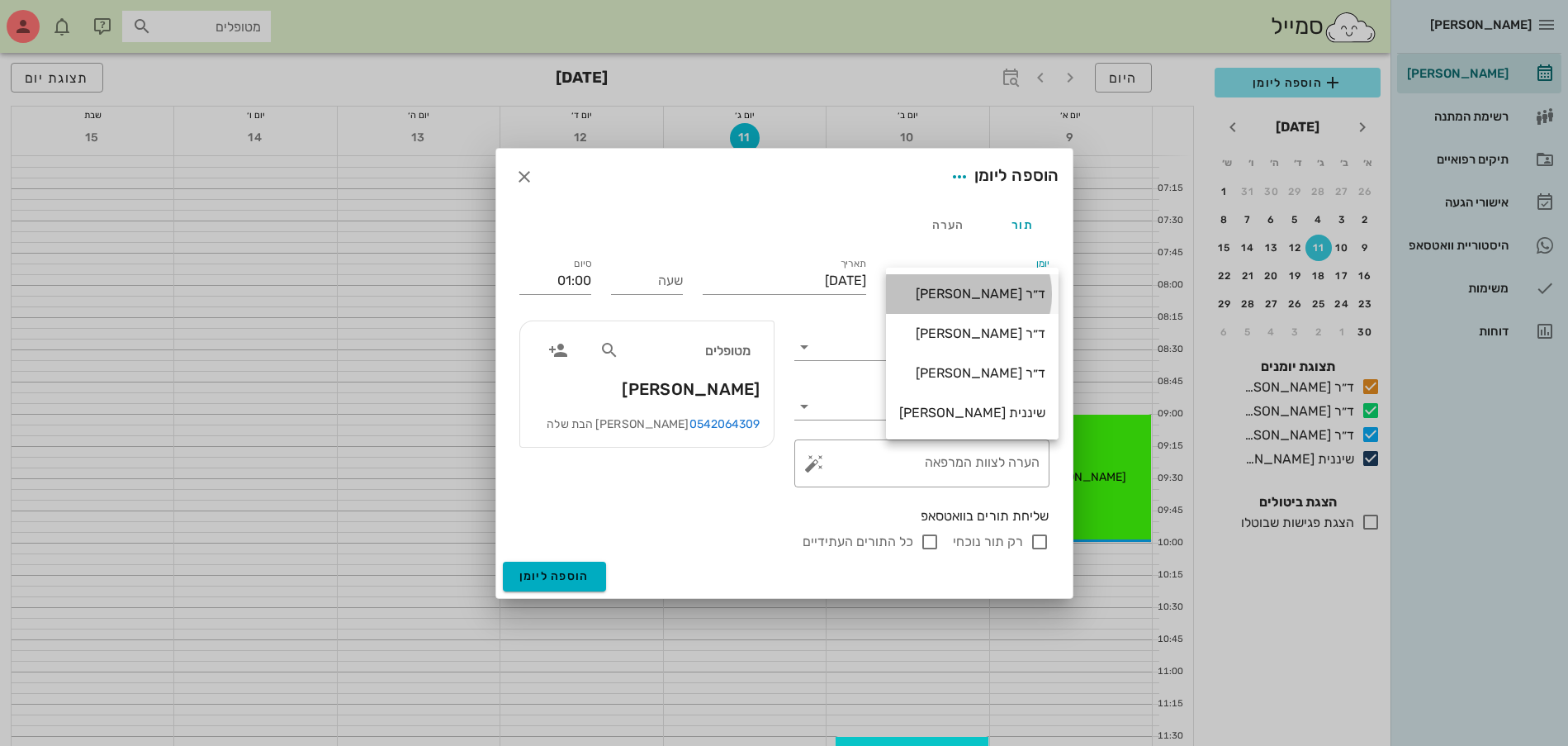
click at [953, 287] on div "ד״ר [PERSON_NAME]" at bounding box center [972, 293] width 146 height 16
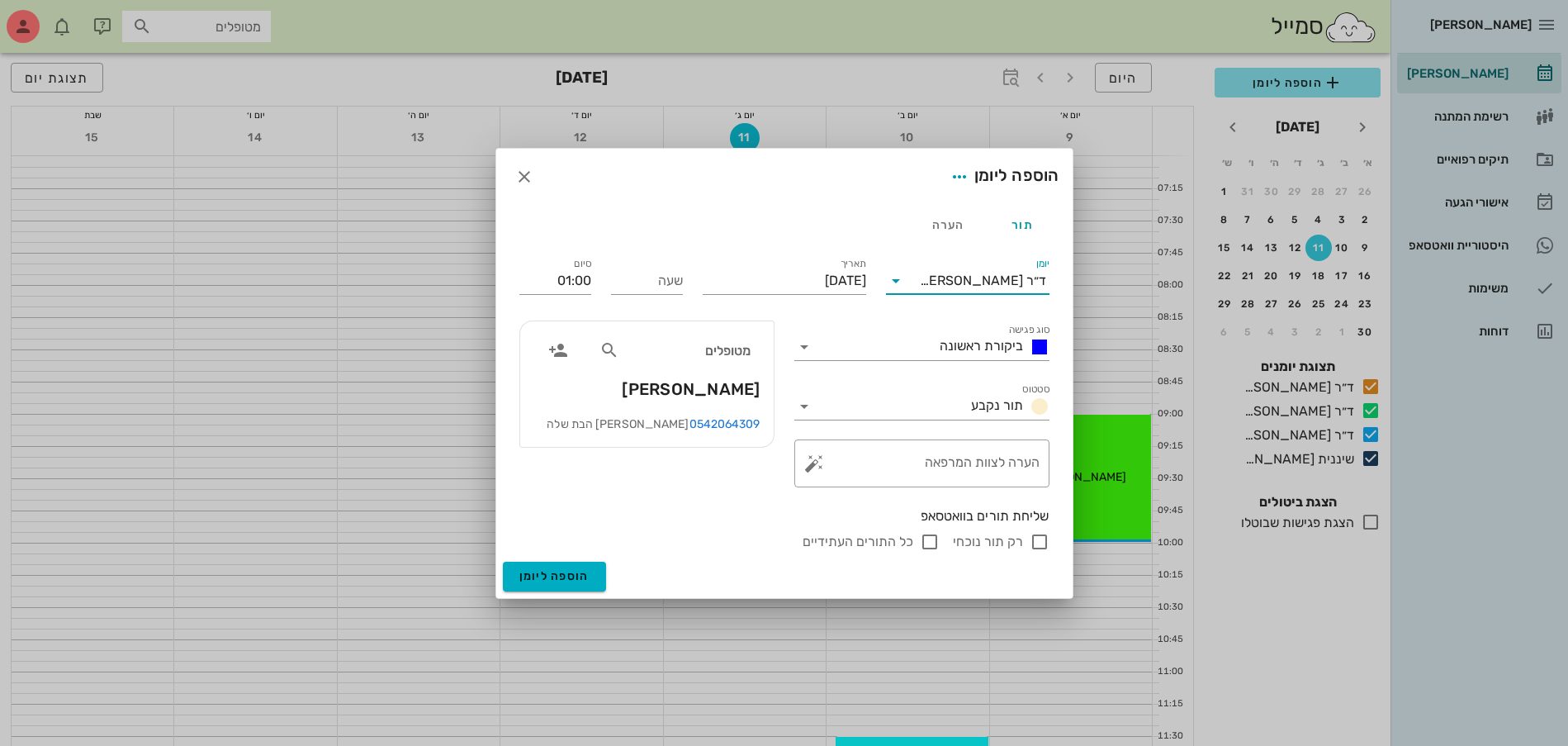
click at [958, 277] on div "ד״ר [PERSON_NAME]" at bounding box center [983, 281] width 127 height 15
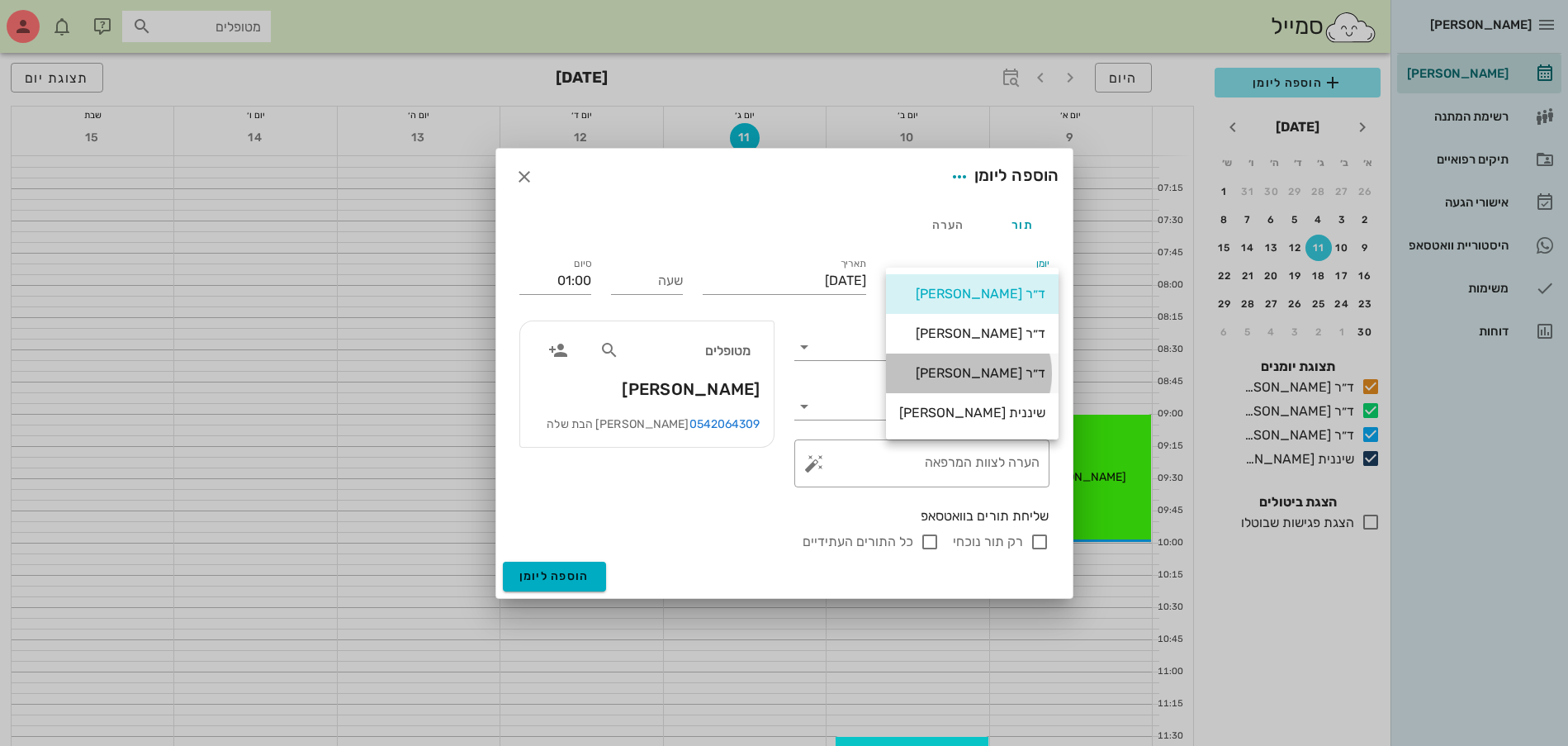
click at [960, 364] on div "ד״ר [PERSON_NAME]" at bounding box center [972, 373] width 146 height 35
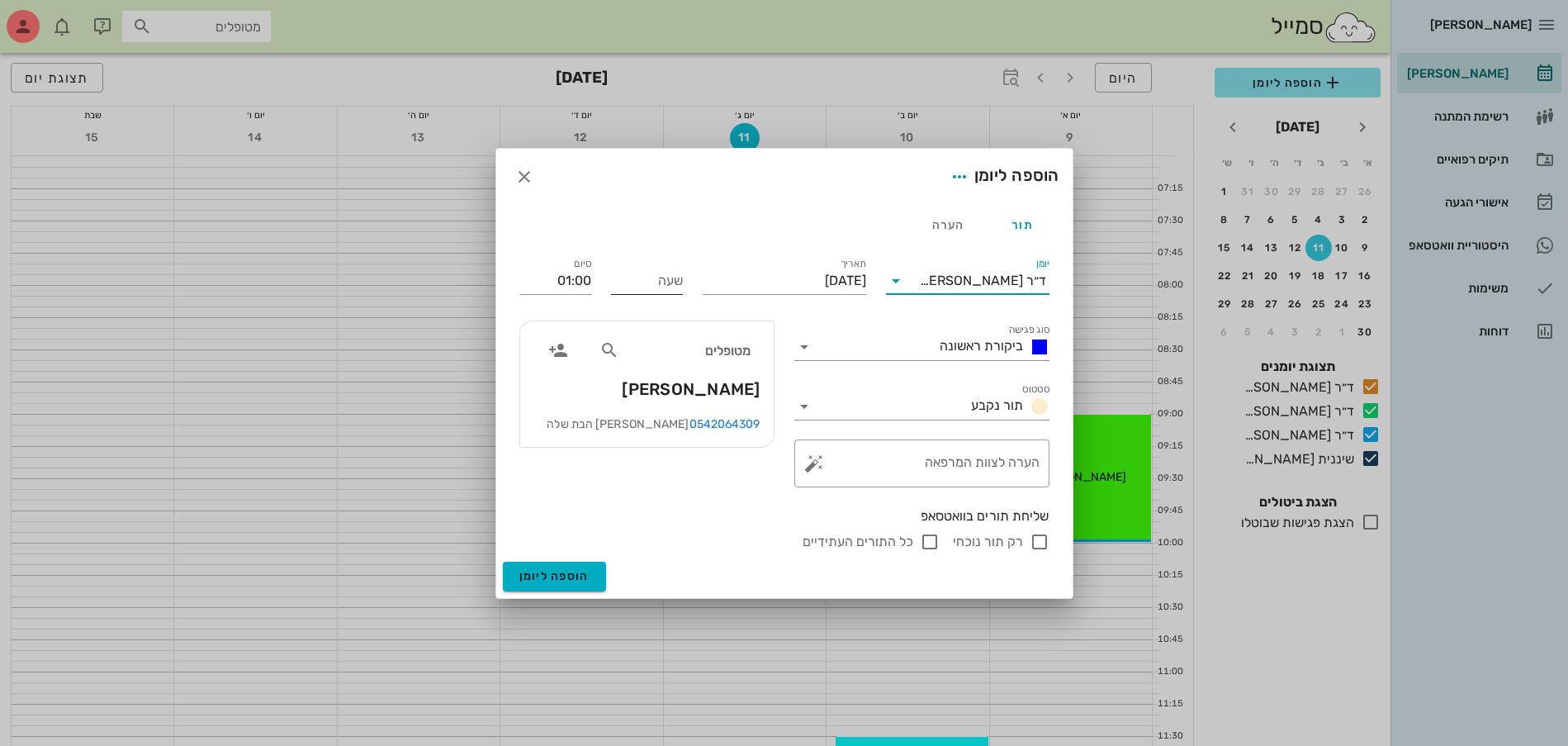
click at [641, 266] on div "שעה" at bounding box center [647, 279] width 72 height 43
click at [647, 278] on input "שעה" at bounding box center [647, 280] width 72 height 26
type input "11:00"
type input "12:00"
click at [1034, 537] on input "רק תור נוכחי" at bounding box center [1039, 542] width 19 height 19
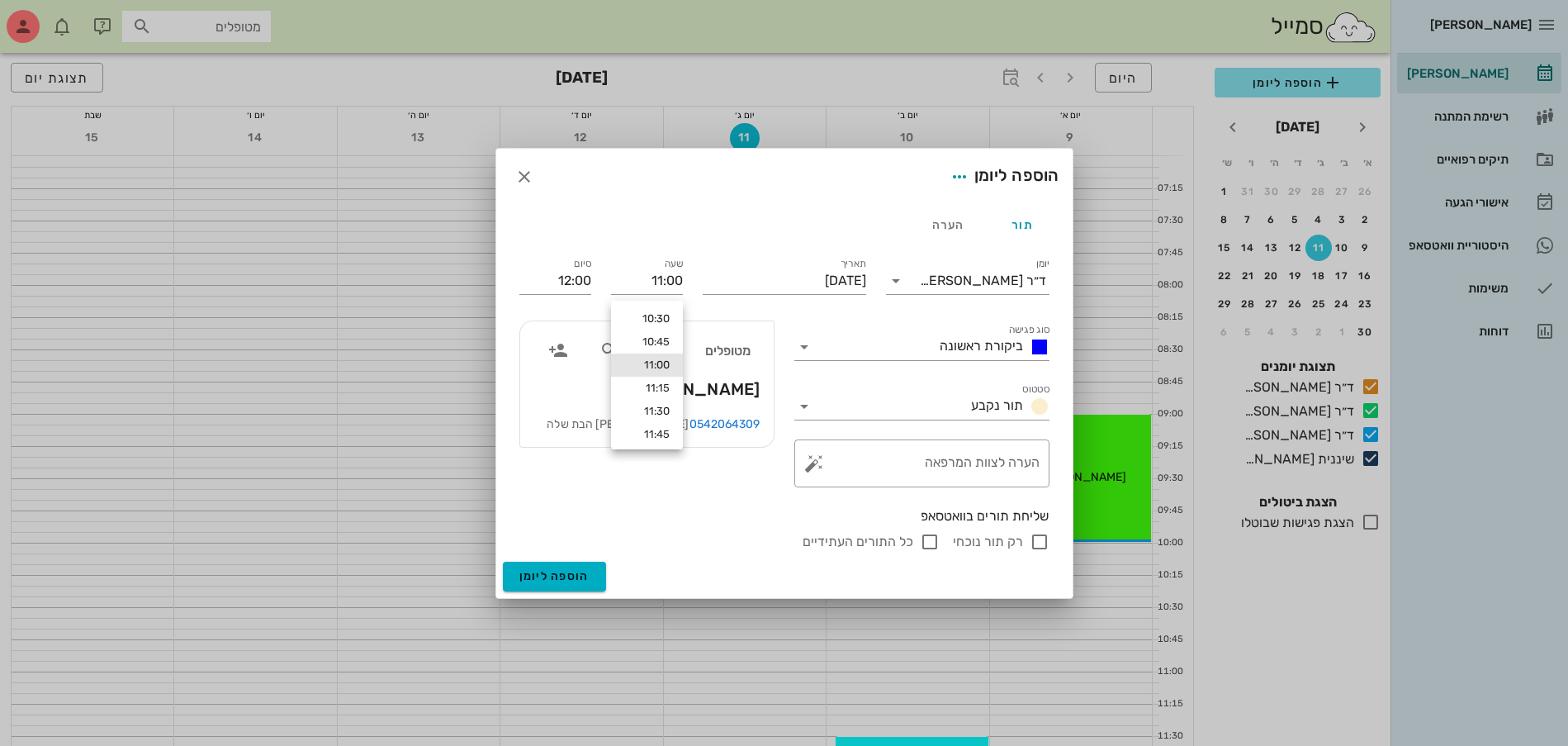
checkbox input "false"
click at [555, 572] on span "הוספה ליומן" at bounding box center [554, 576] width 70 height 14
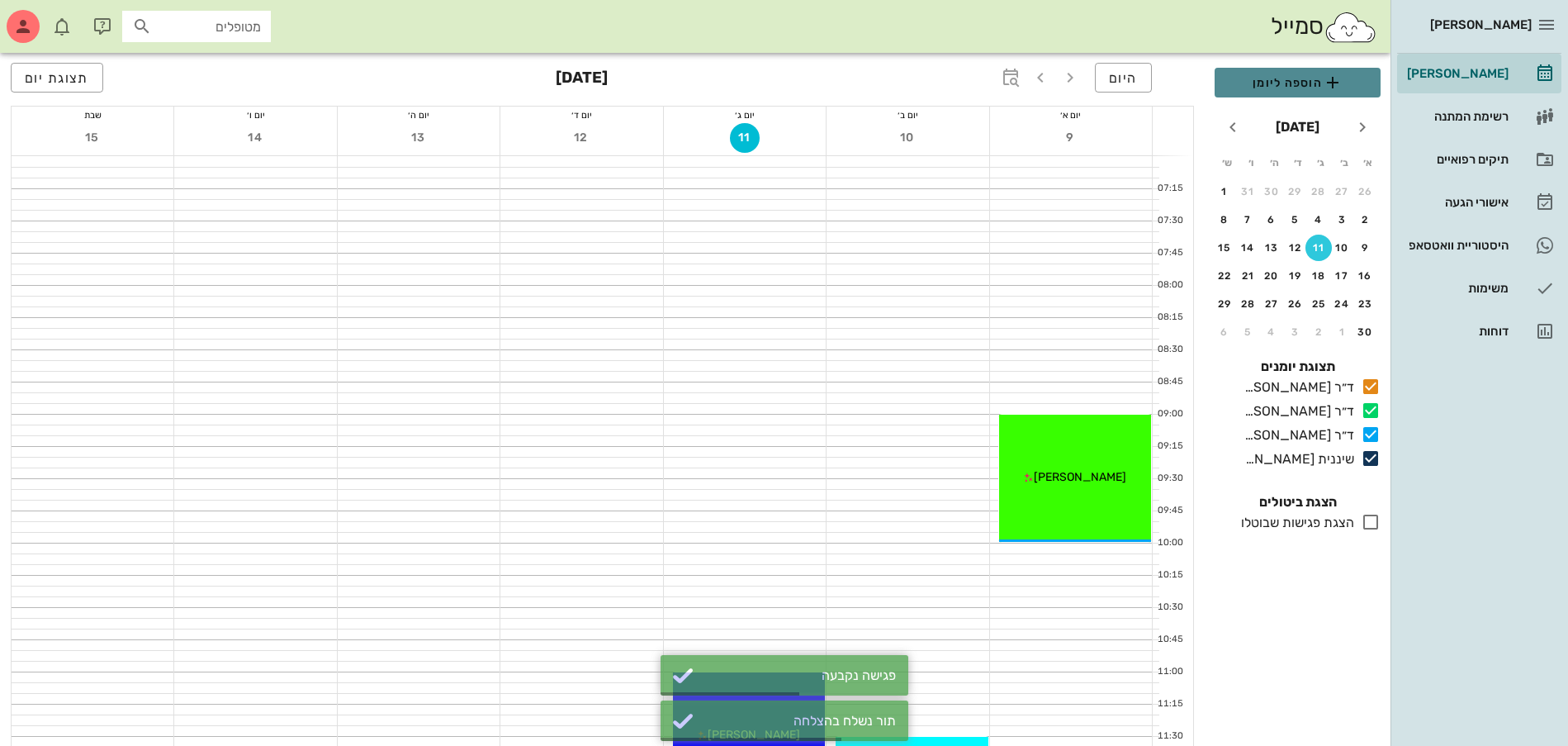
click at [1274, 84] on span "הוספה ליומן" at bounding box center [1297, 82] width 139 height 19
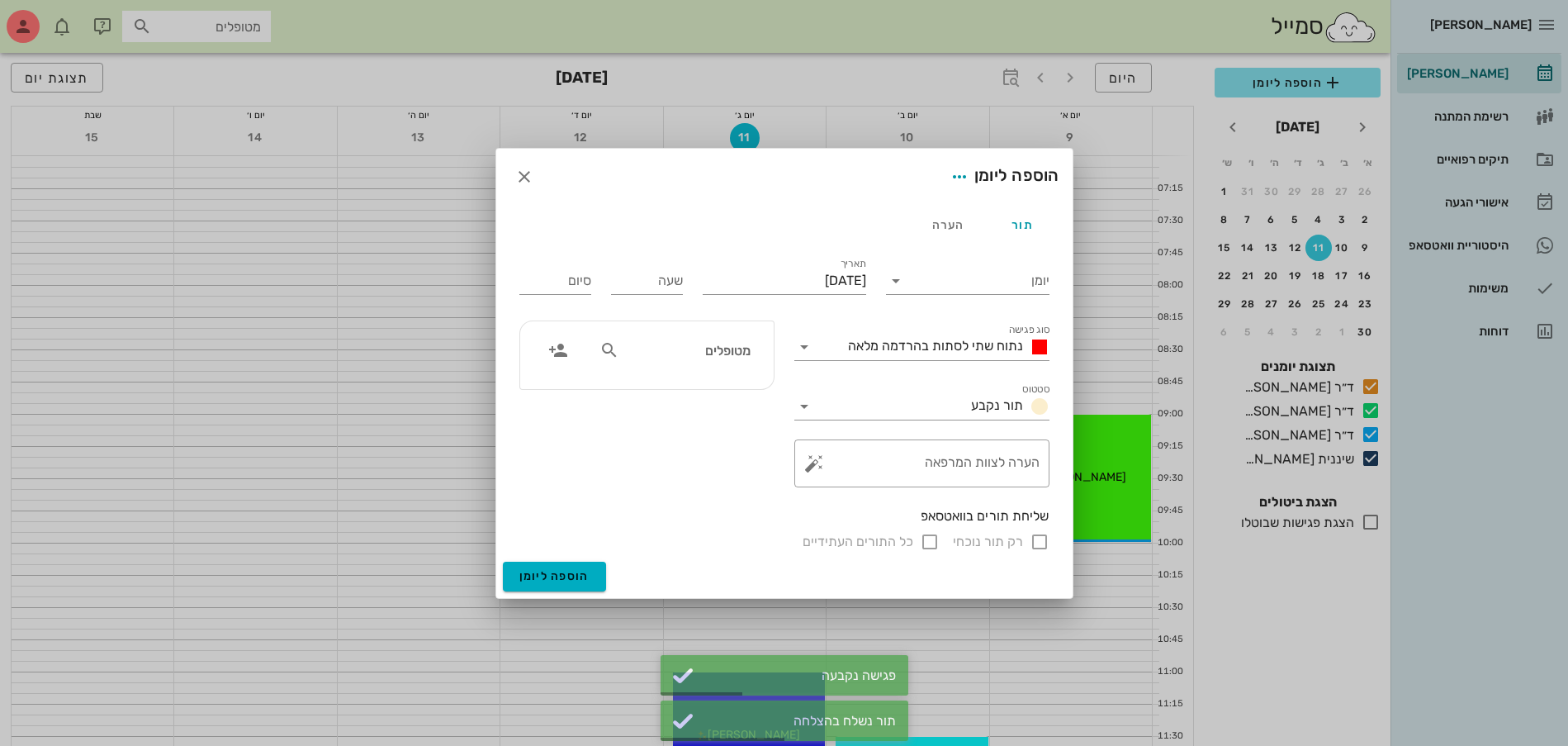
click at [653, 358] on input "מטופלים" at bounding box center [686, 350] width 128 height 21
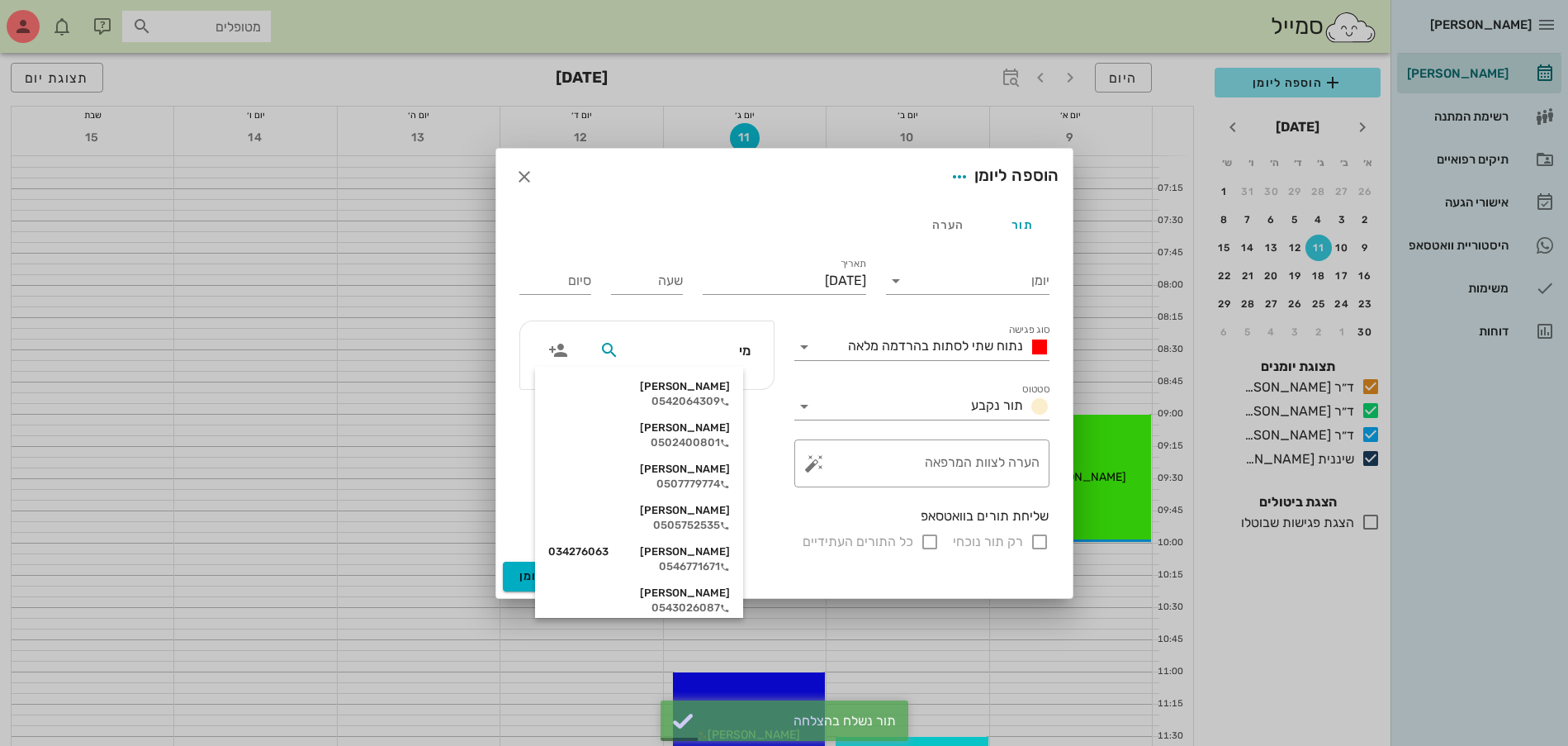
type input "מיר"
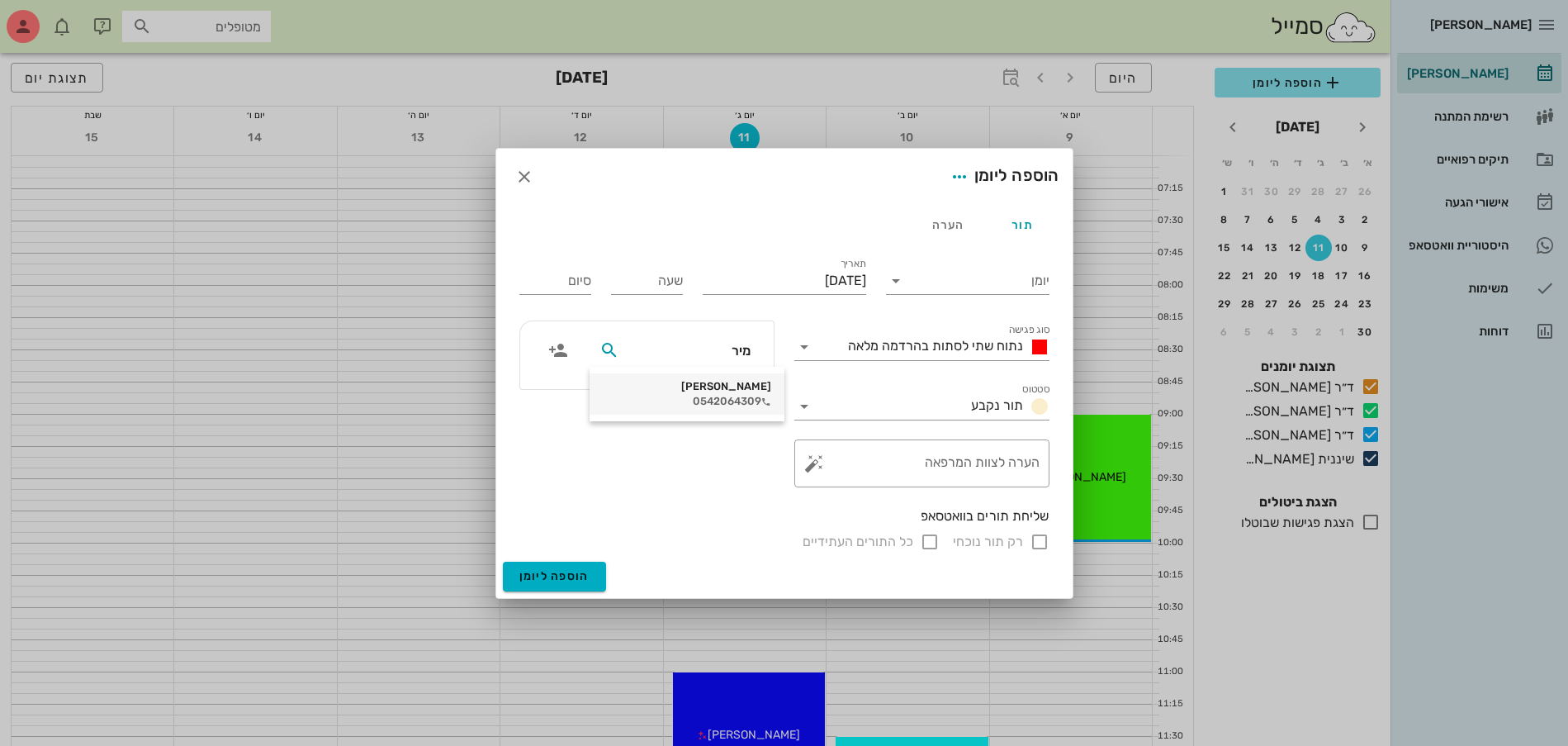
click at [692, 403] on div "0542064309" at bounding box center [687, 401] width 169 height 14
click at [967, 282] on input "יומן" at bounding box center [979, 280] width 140 height 26
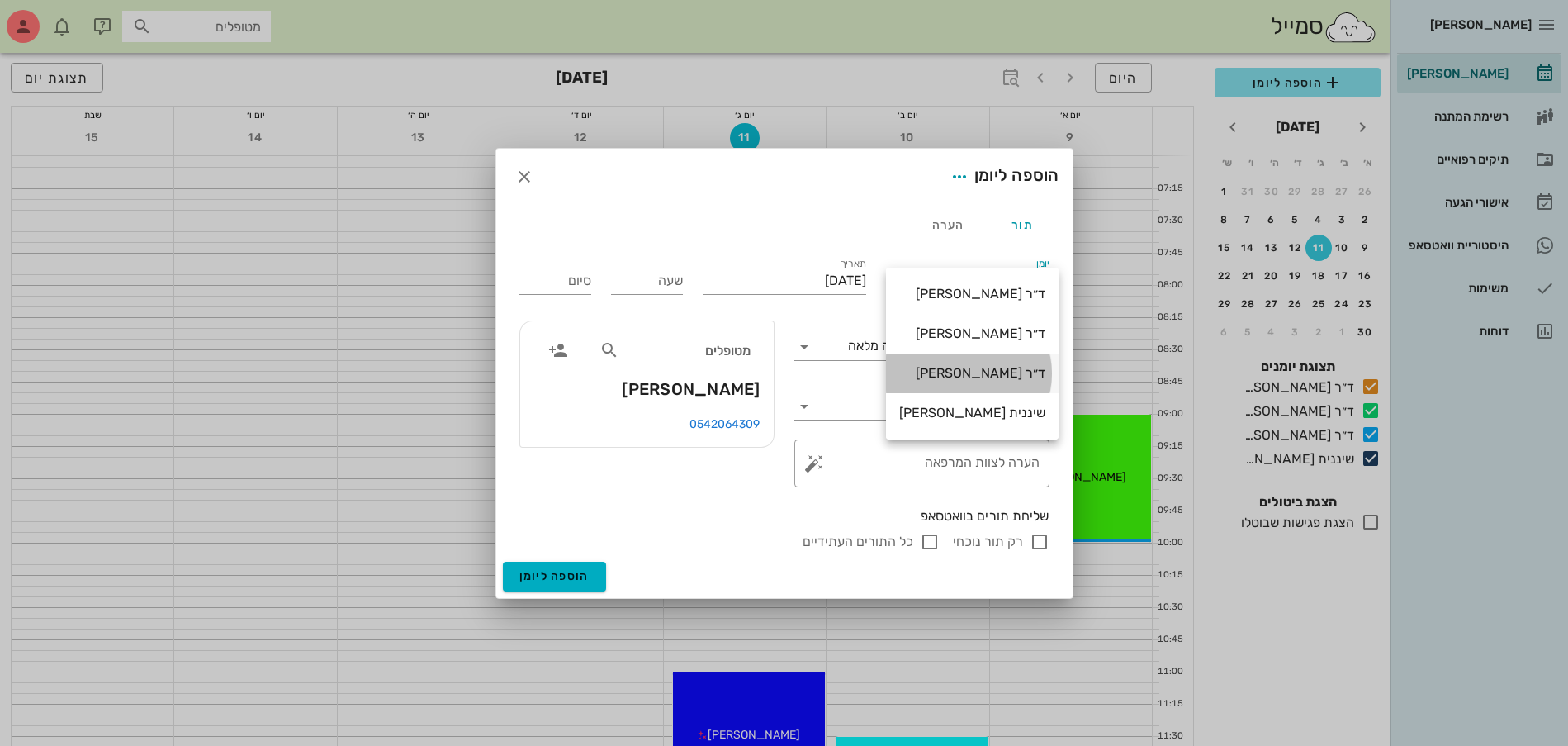
click at [956, 377] on div "ד״ר [PERSON_NAME]" at bounding box center [972, 373] width 146 height 16
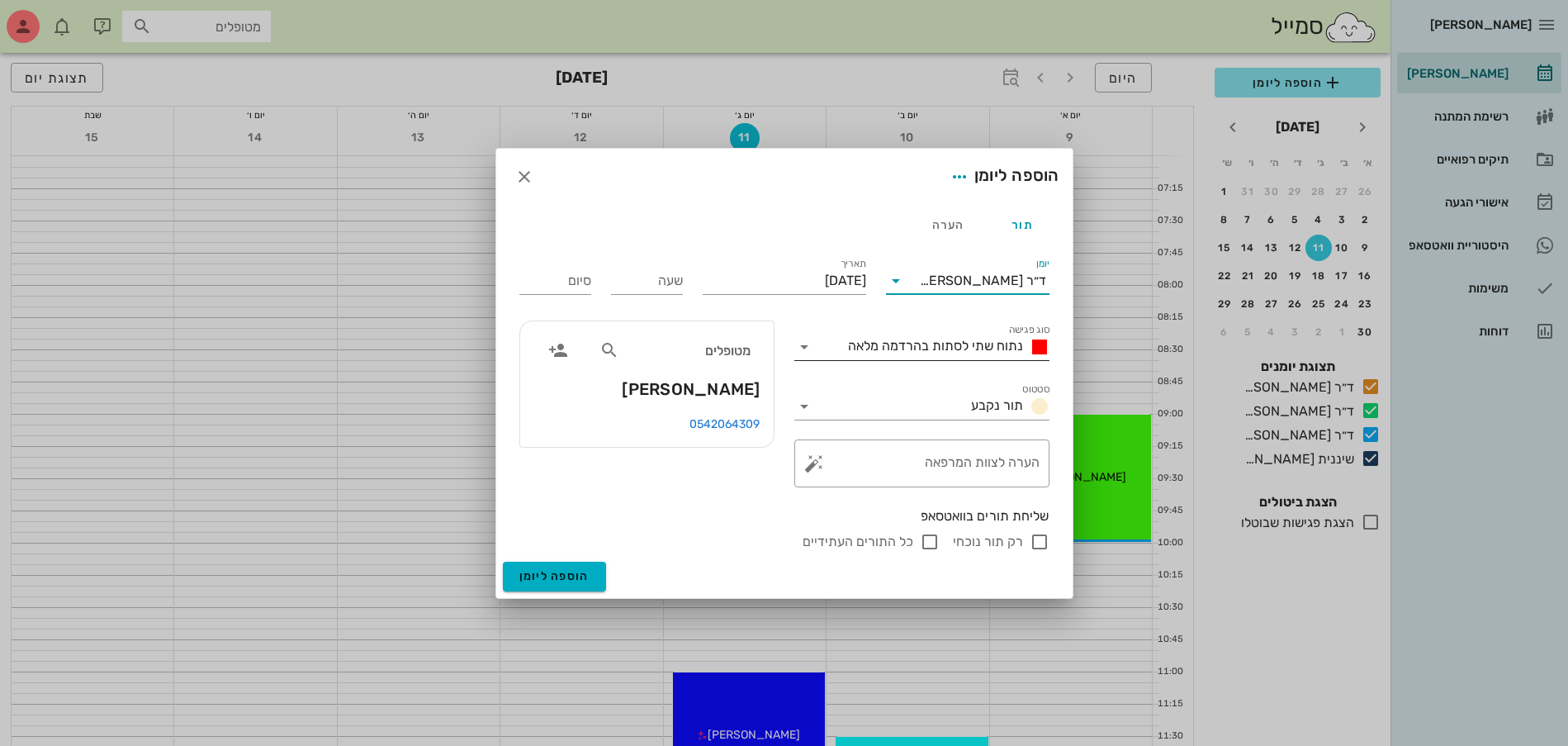
click at [909, 346] on span "נתוח שתי לסתות בהרדמה מלאה" at bounding box center [935, 346] width 175 height 16
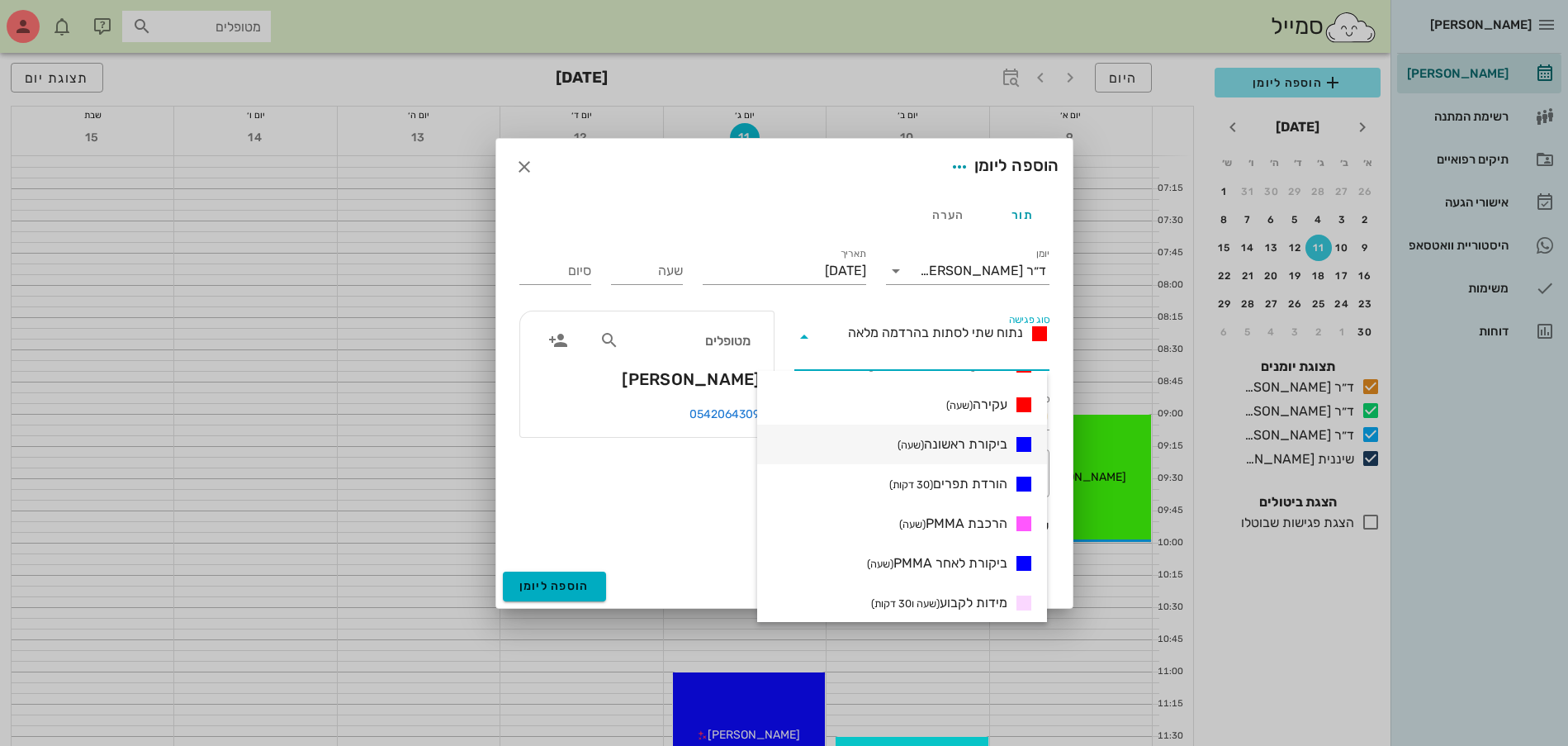
click at [951, 444] on span "ביקורת ראשונה (שעה)" at bounding box center [952, 444] width 110 height 19
type input "01:00"
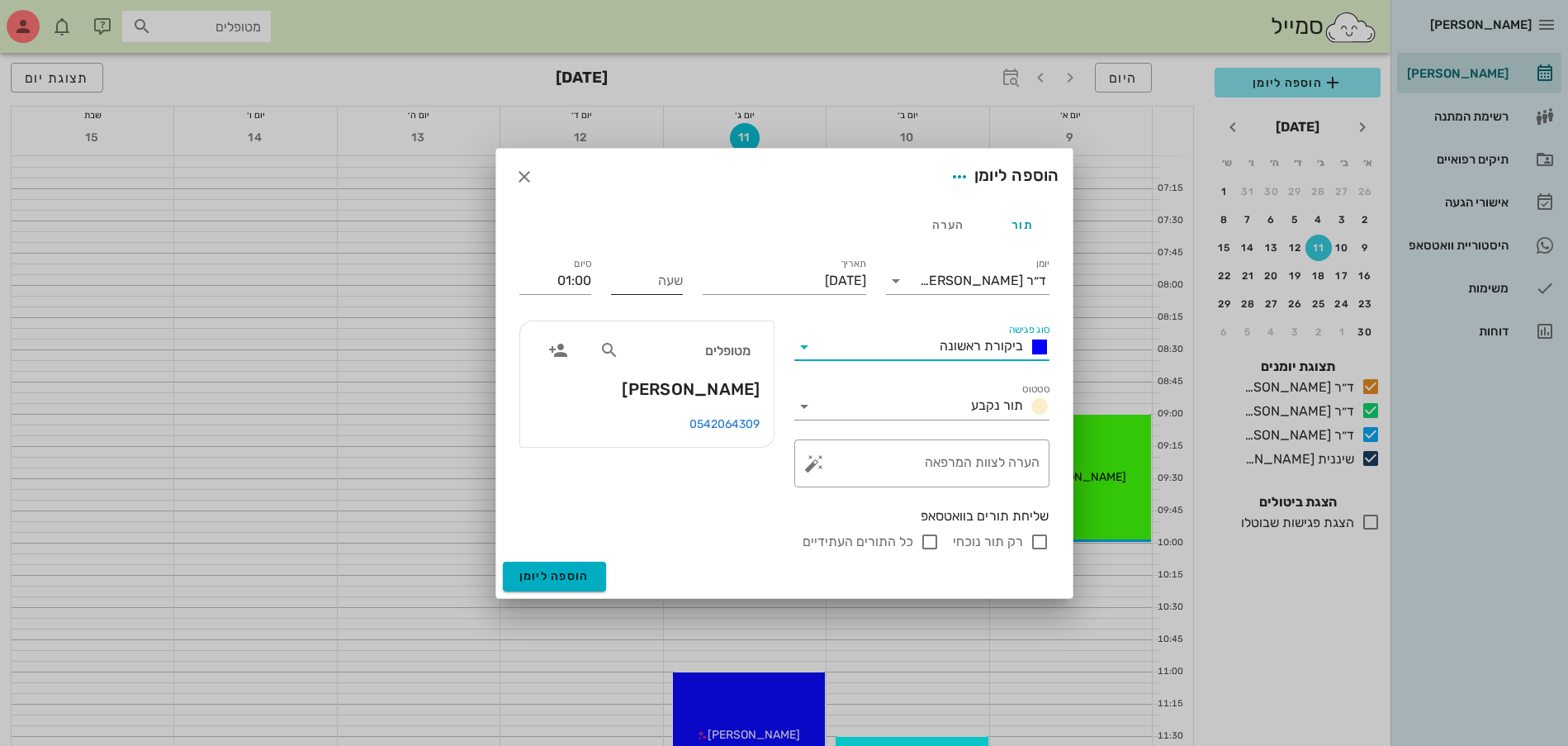
click at [653, 282] on input "שעה" at bounding box center [647, 280] width 72 height 26
type input "12:00"
type input "13:00"
click at [1039, 545] on input "רק תור נוכחי" at bounding box center [1039, 542] width 19 height 19
checkbox input "false"
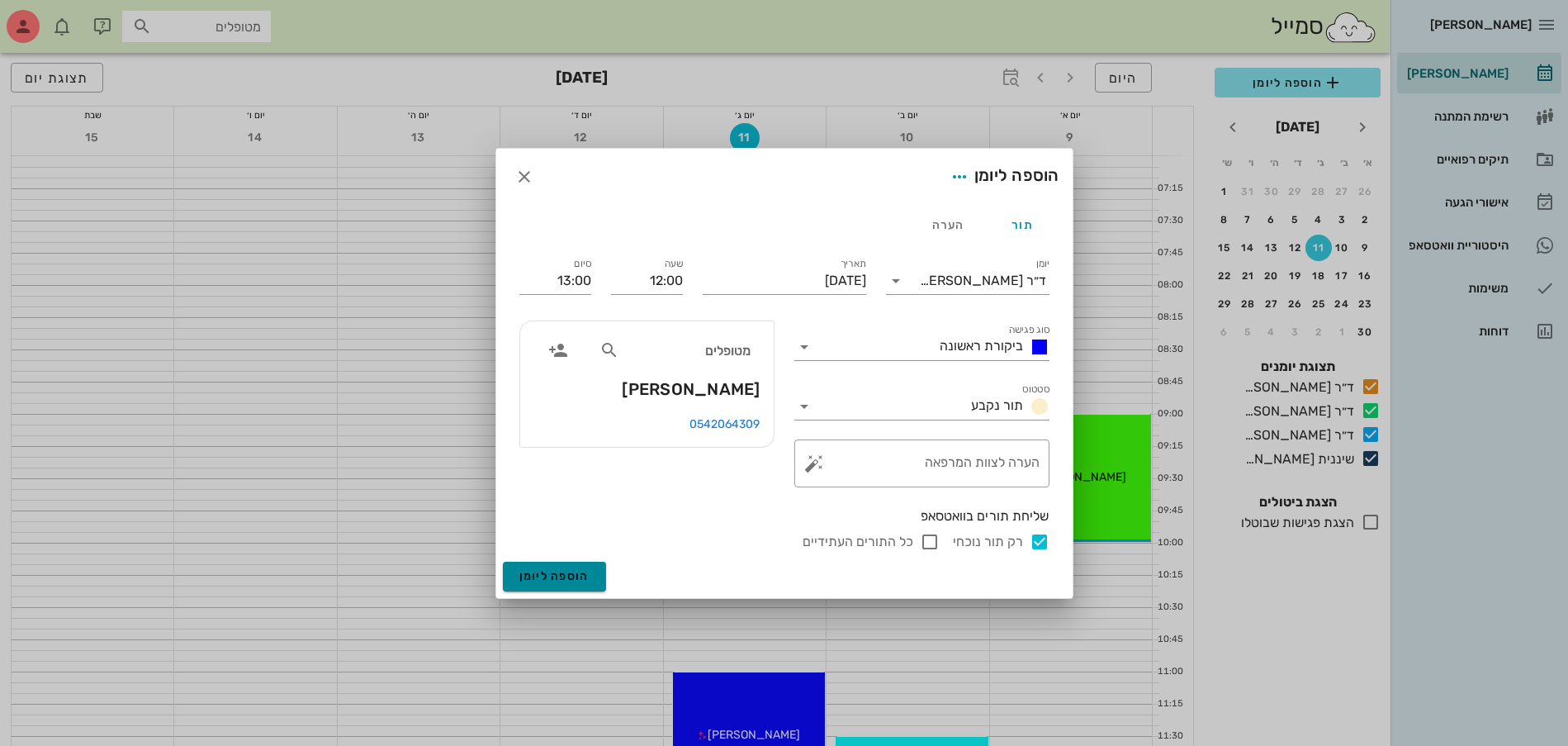
click at [546, 580] on span "הוספה ליומן" at bounding box center [554, 576] width 70 height 14
